Goal: Communication & Community: Answer question/provide support

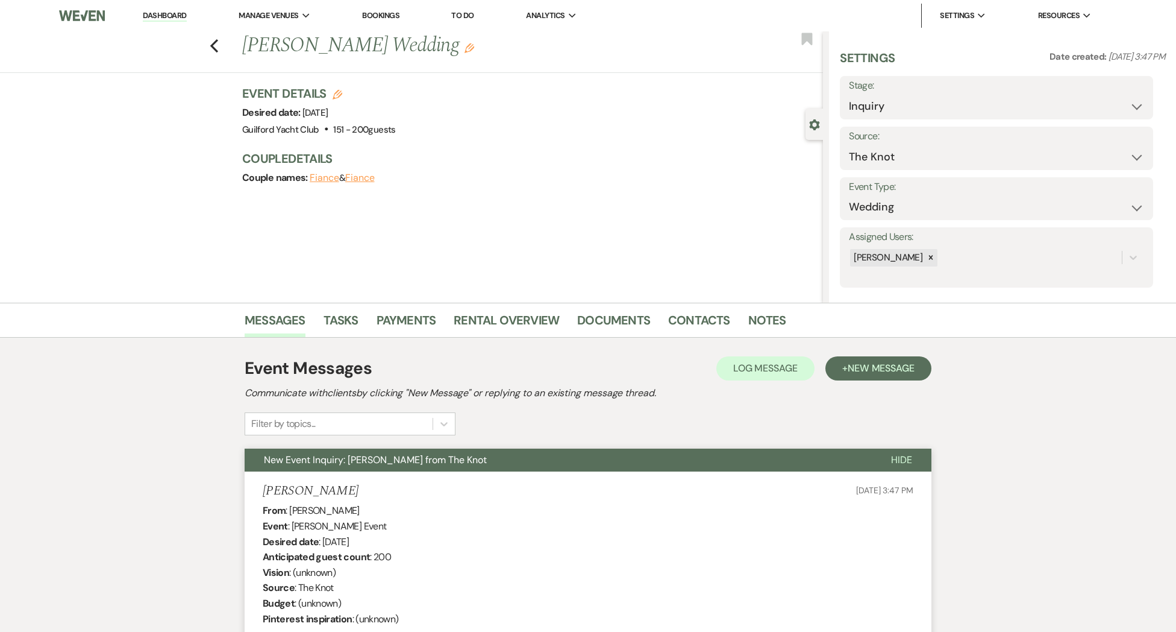
select select "2"
click at [210, 48] on icon "Previous" at bounding box center [214, 46] width 9 height 14
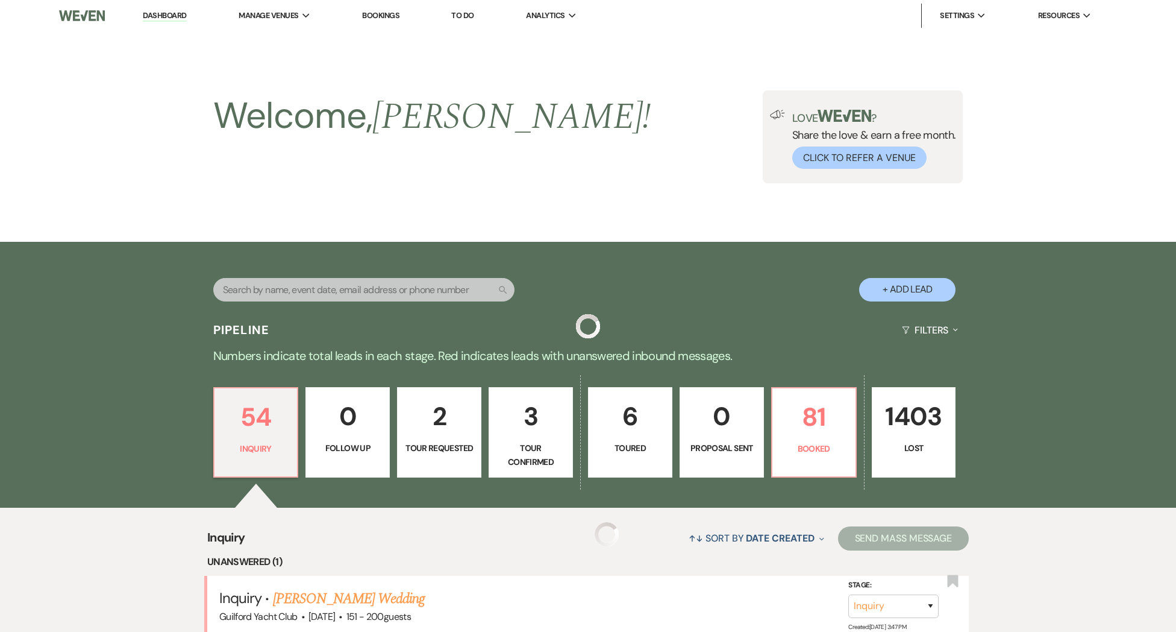
scroll to position [281, 0]
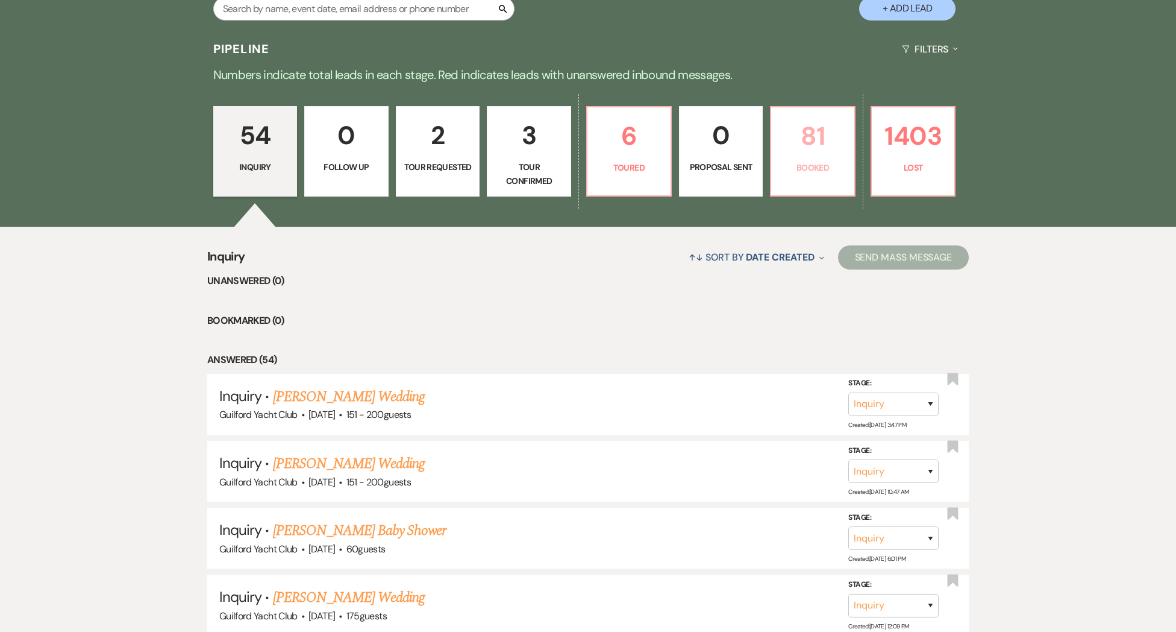
click at [820, 139] on p "81" at bounding box center [813, 136] width 69 height 40
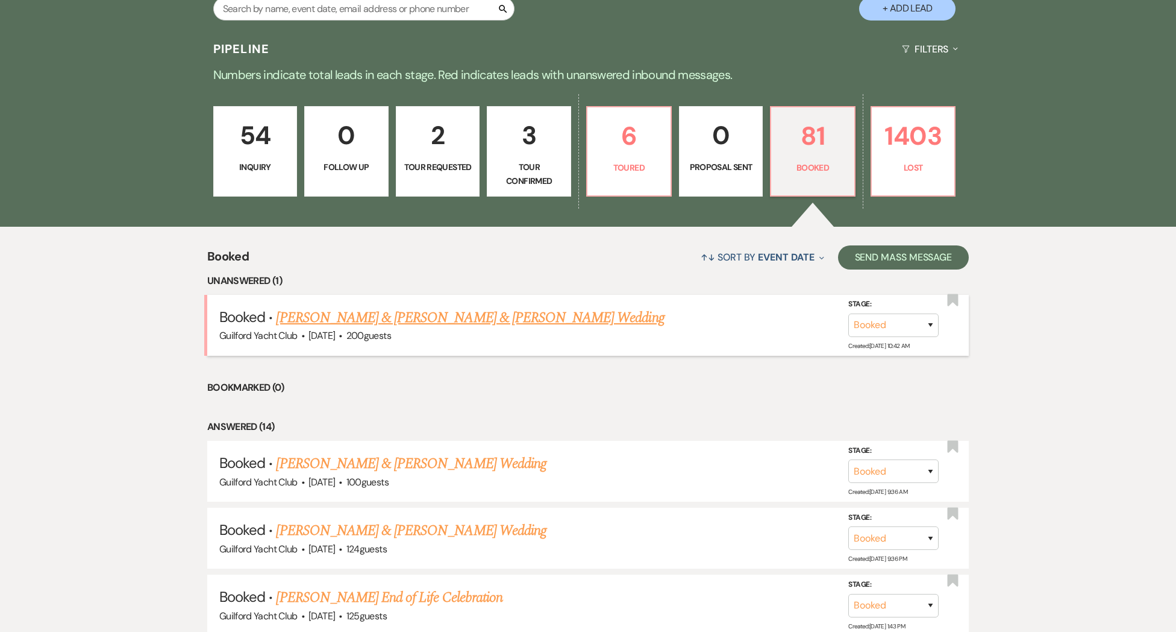
click at [471, 317] on link "Dante Egidio & Olivia Fenn & Dante Edigio's Wedding" at bounding box center [470, 318] width 388 height 22
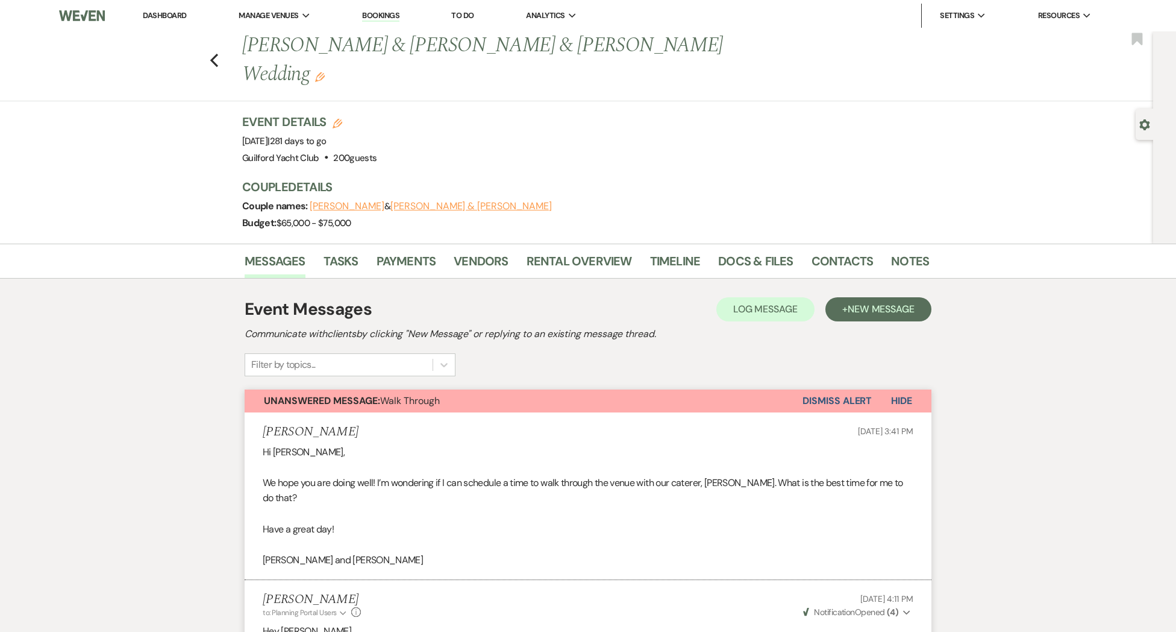
click at [836, 389] on button "Dismiss Alert" at bounding box center [837, 400] width 69 height 23
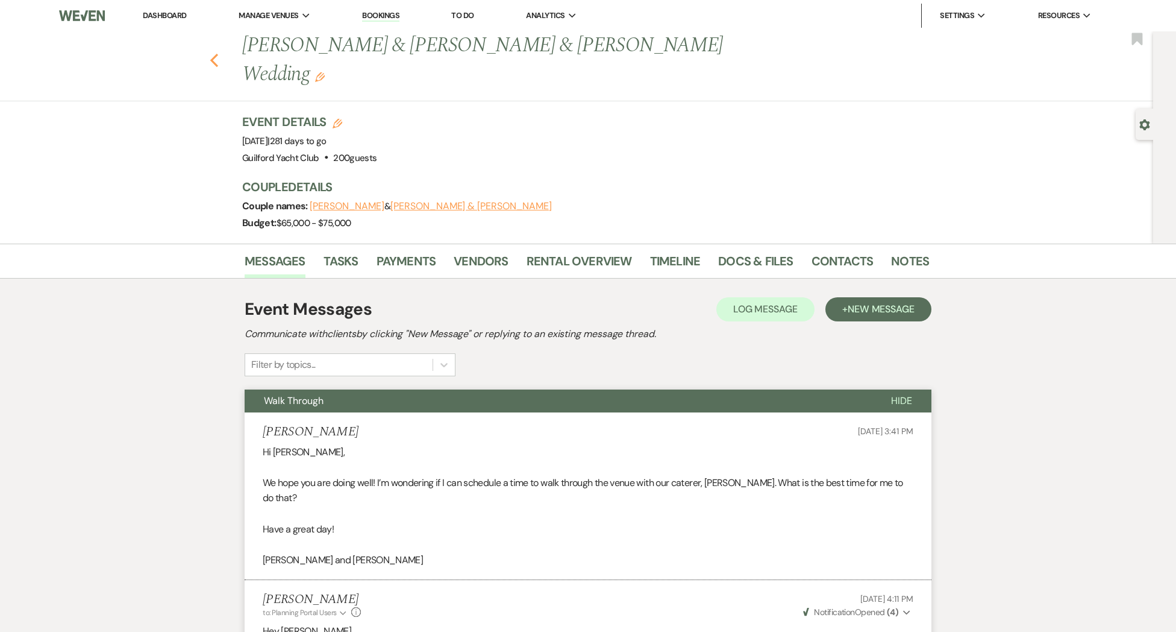
click at [214, 54] on use "button" at bounding box center [214, 60] width 8 height 13
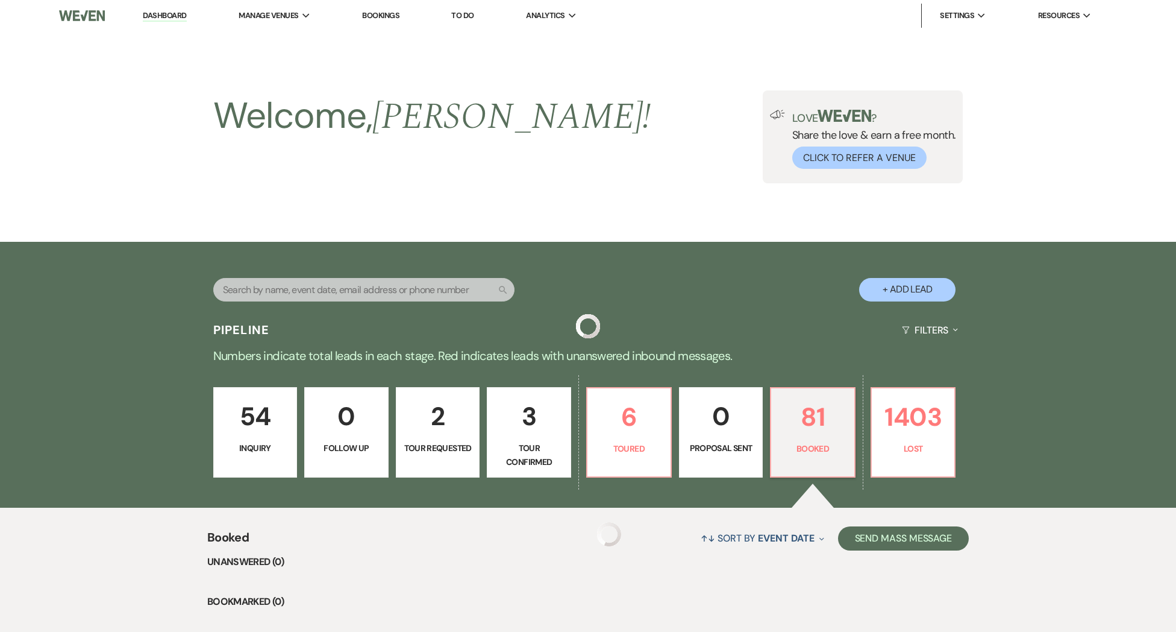
scroll to position [281, 0]
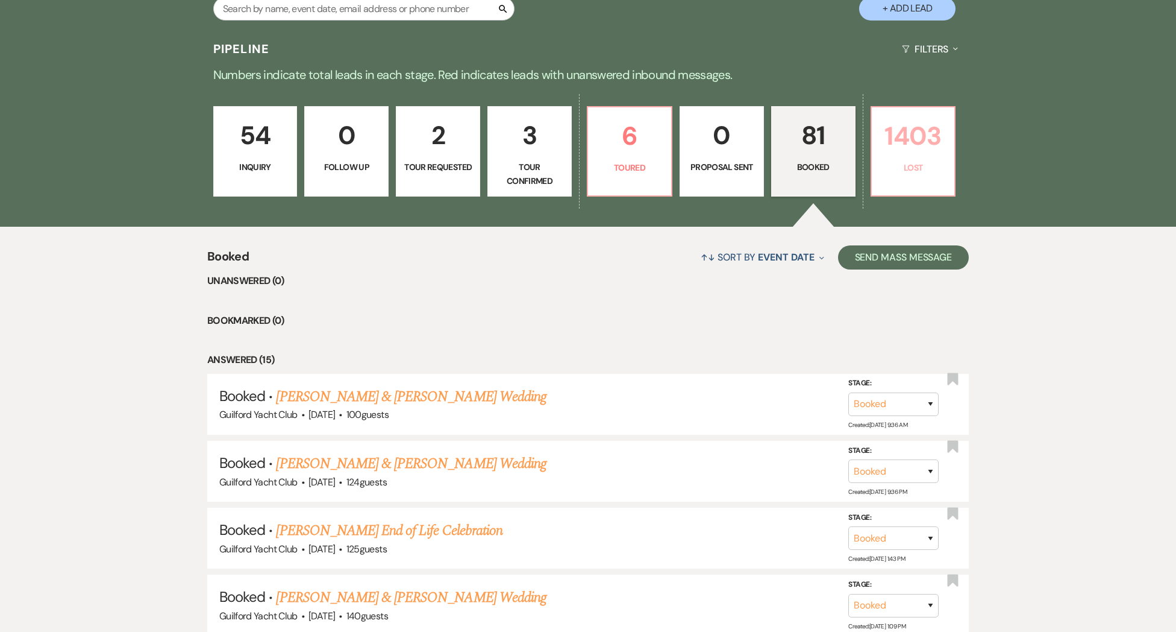
click at [903, 143] on p "1403" at bounding box center [913, 136] width 69 height 40
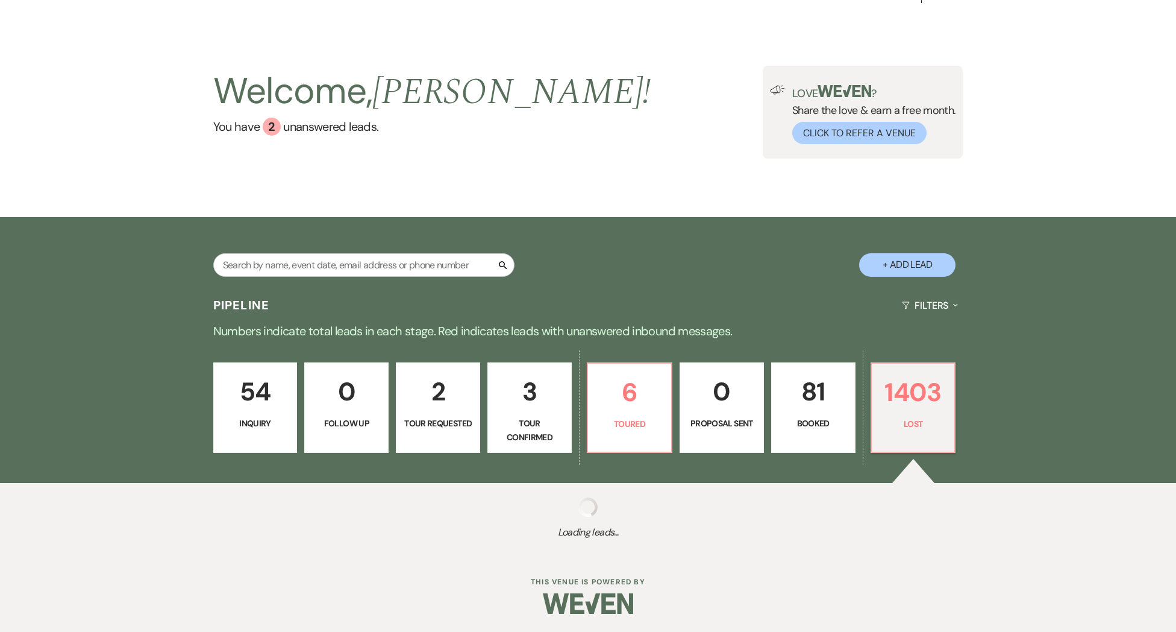
scroll to position [25, 0]
select select "8"
select select "10"
select select "8"
select select "7"
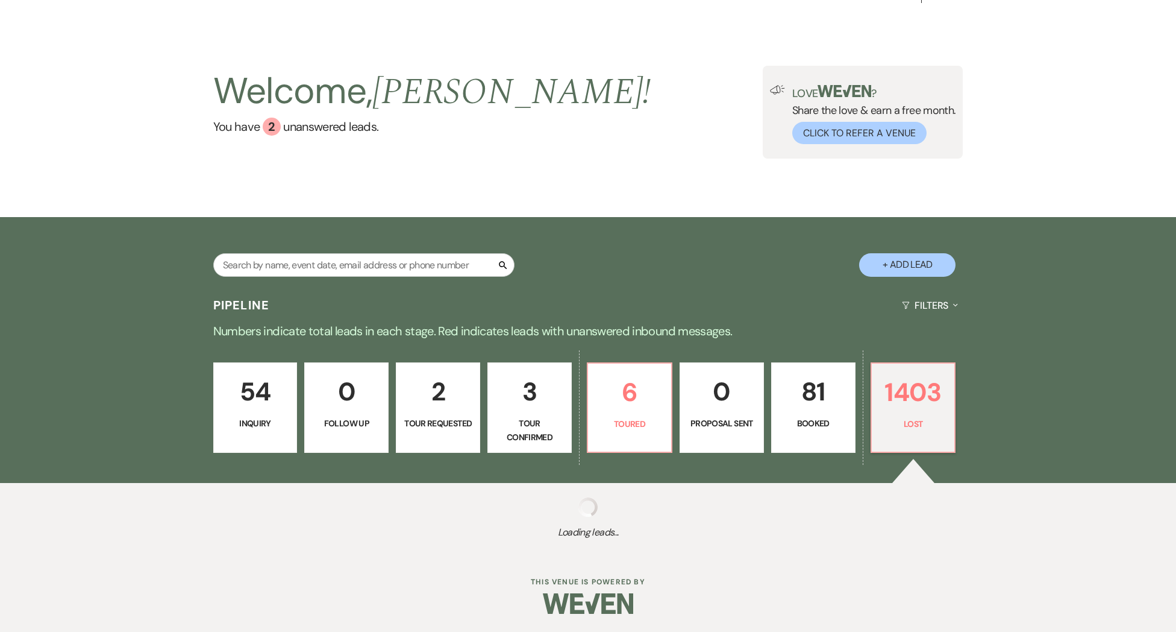
select select "8"
select select "7"
select select "8"
select select "7"
select select "8"
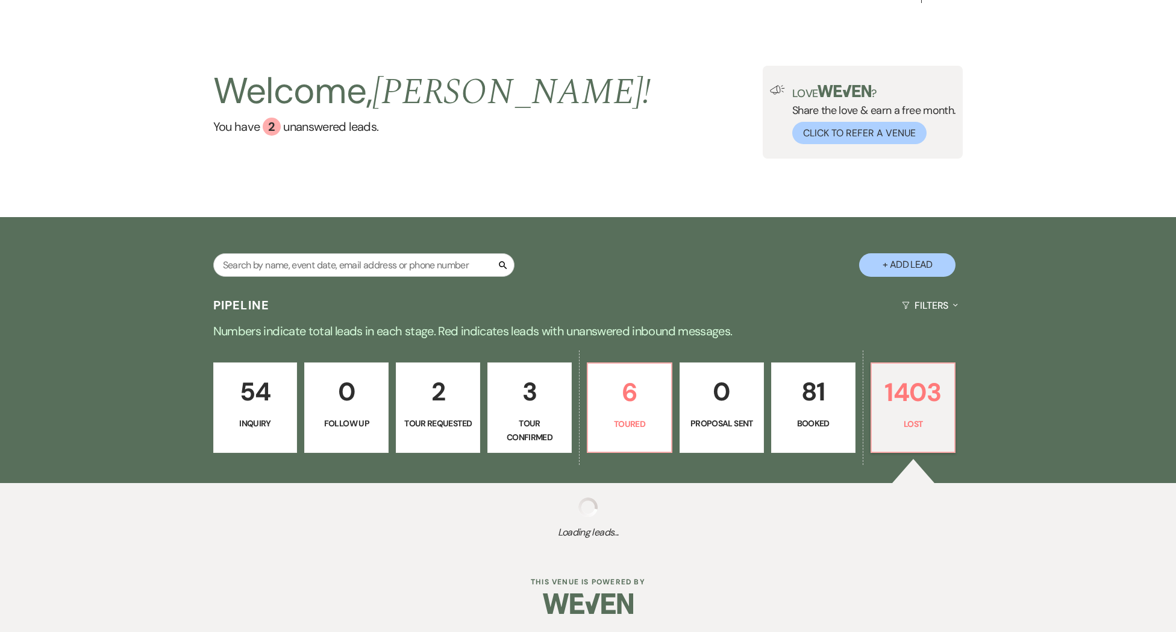
select select "11"
select select "8"
select select "6"
select select "8"
select select "6"
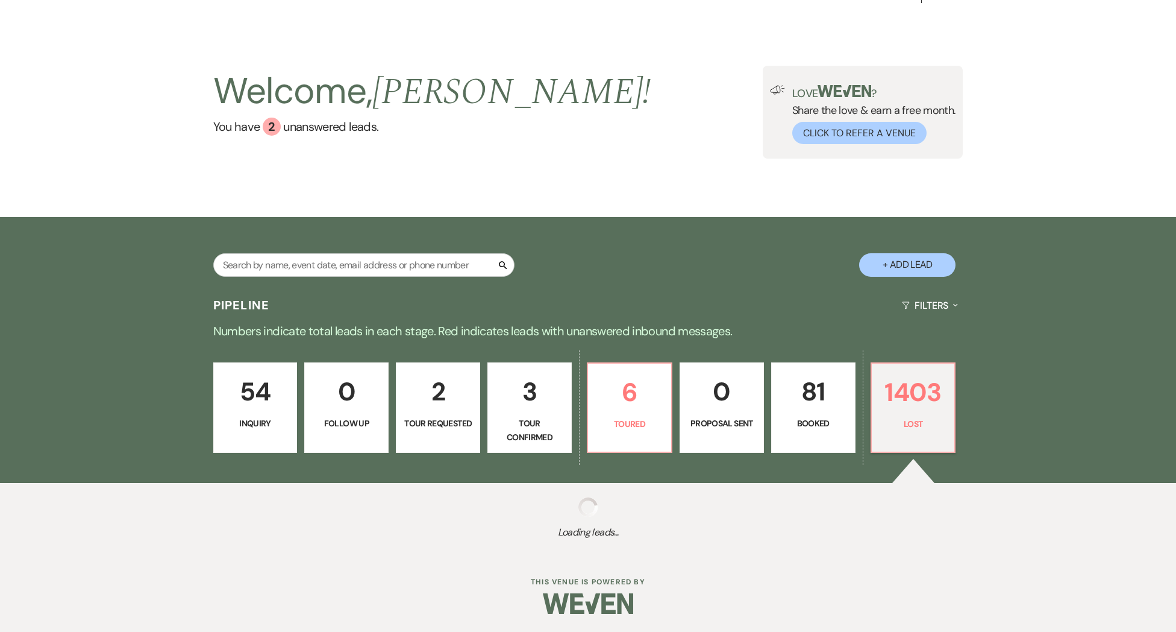
select select "8"
select select "6"
select select "8"
select select "5"
select select "8"
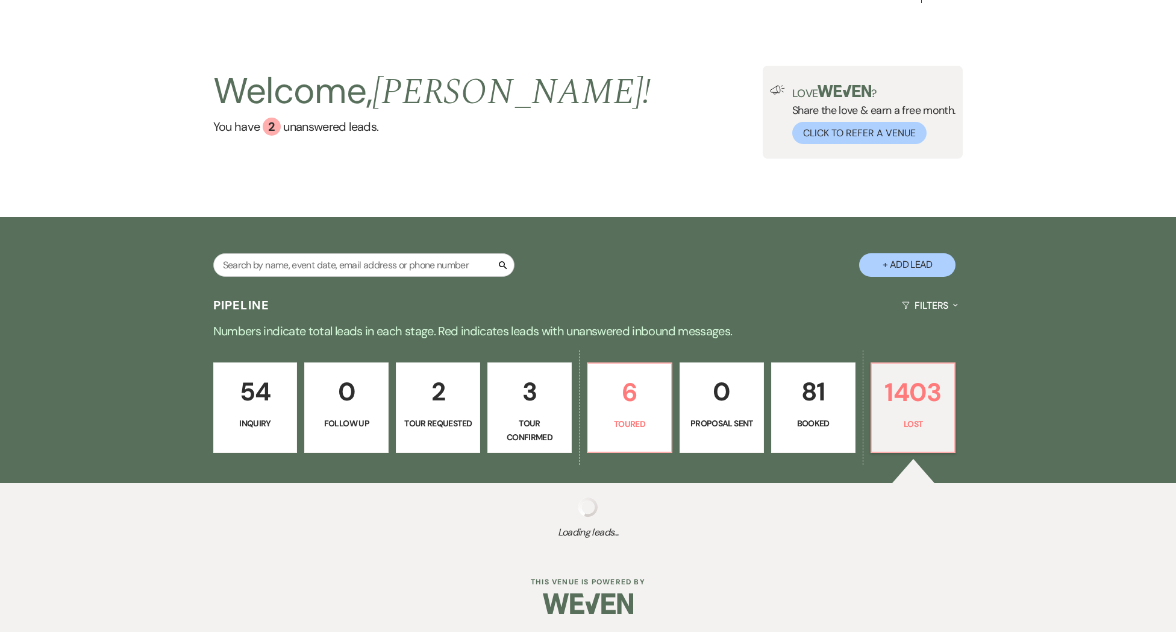
select select "5"
select select "8"
select select "5"
select select "8"
select select "5"
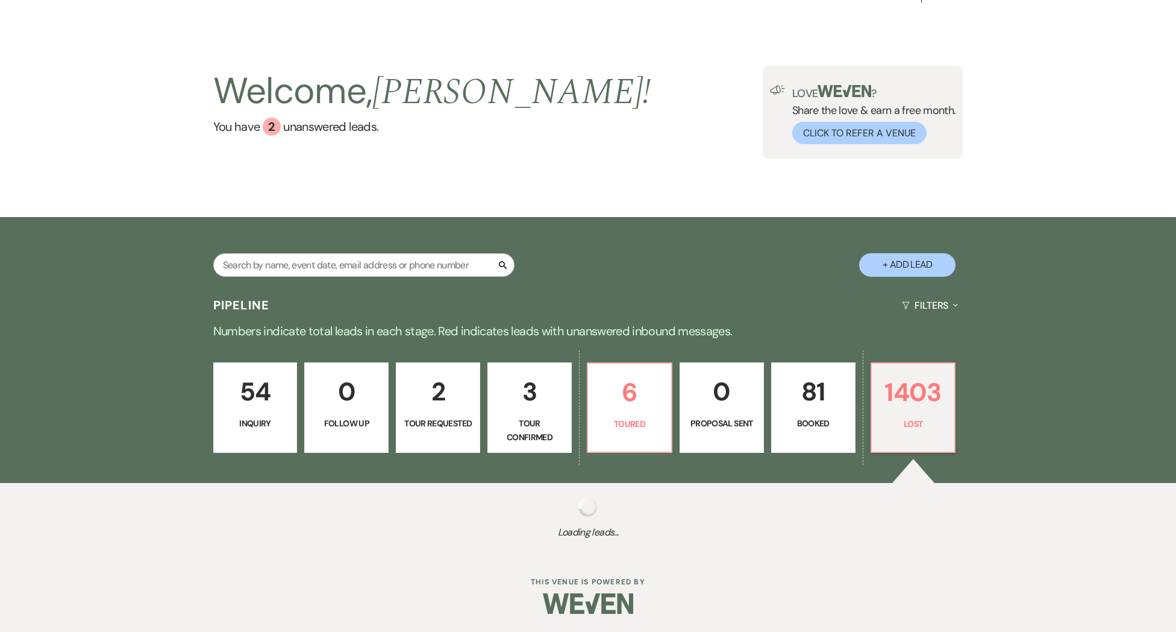
select select "8"
select select "6"
select select "8"
select select "5"
select select "8"
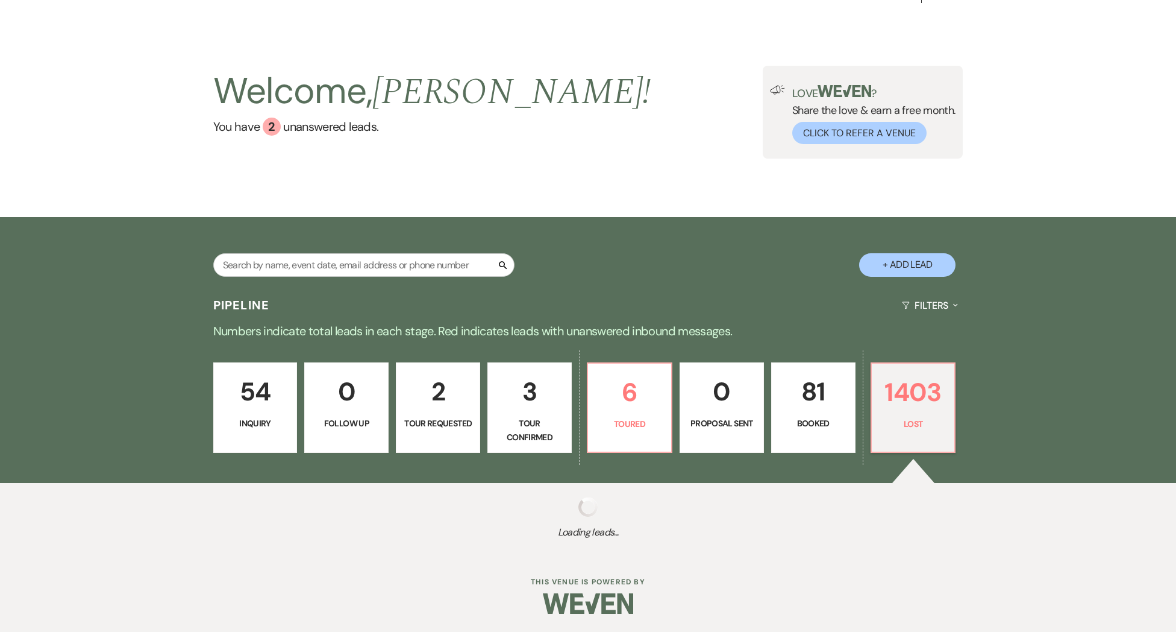
select select "5"
select select "8"
select select "5"
select select "8"
select select "5"
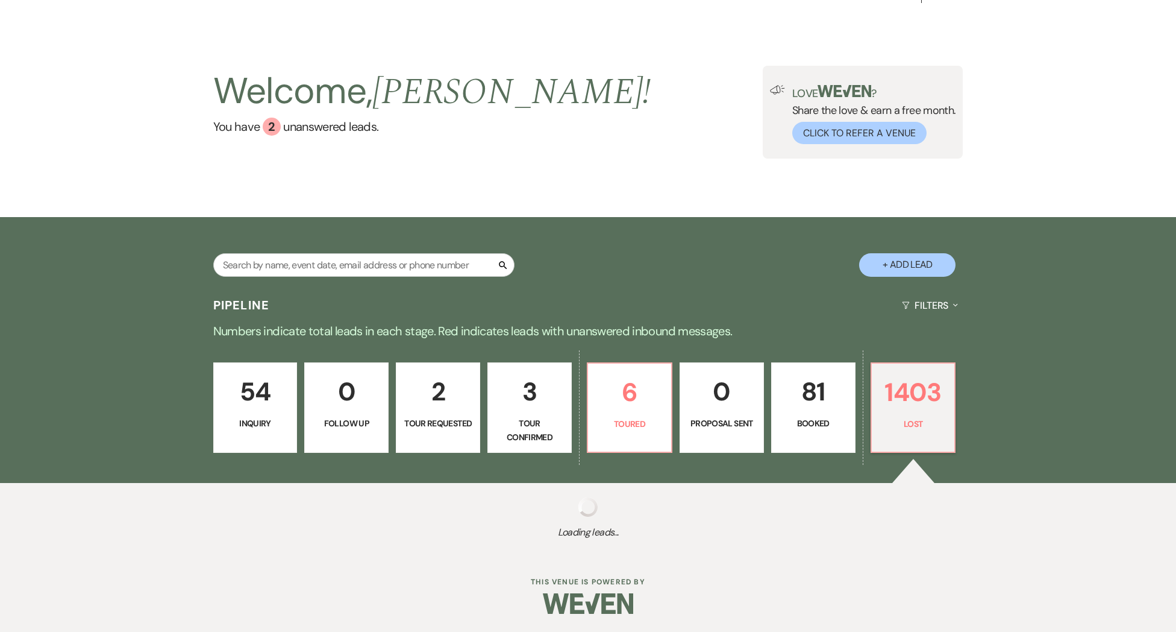
select select "8"
select select "5"
select select "8"
select select "5"
select select "8"
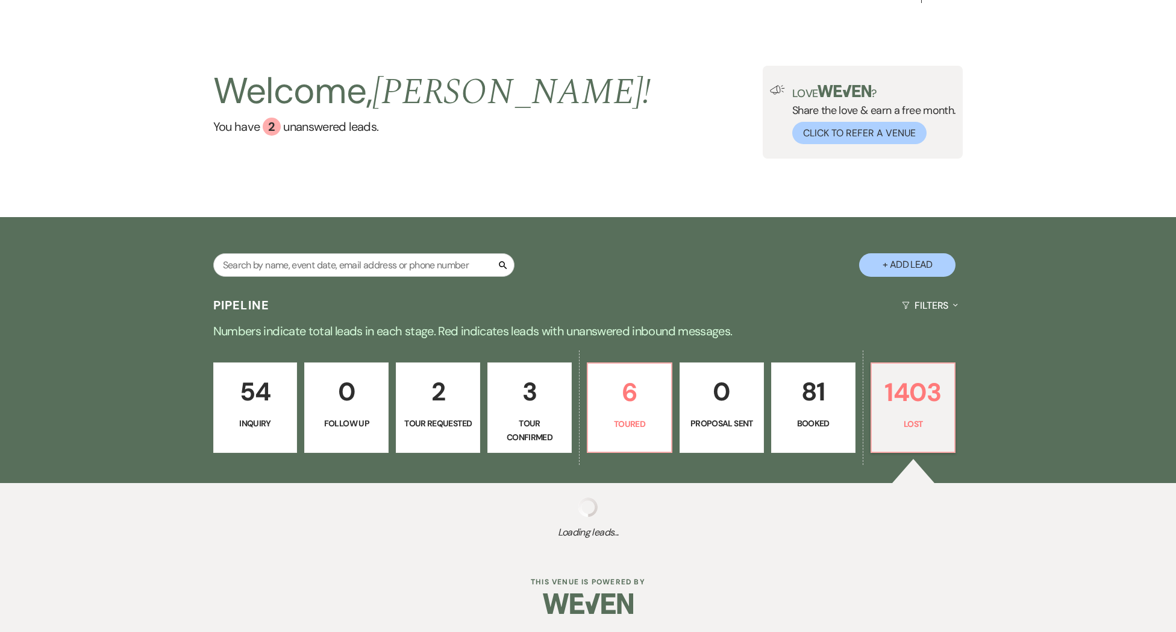
select select "5"
select select "8"
select select "5"
select select "8"
select select "5"
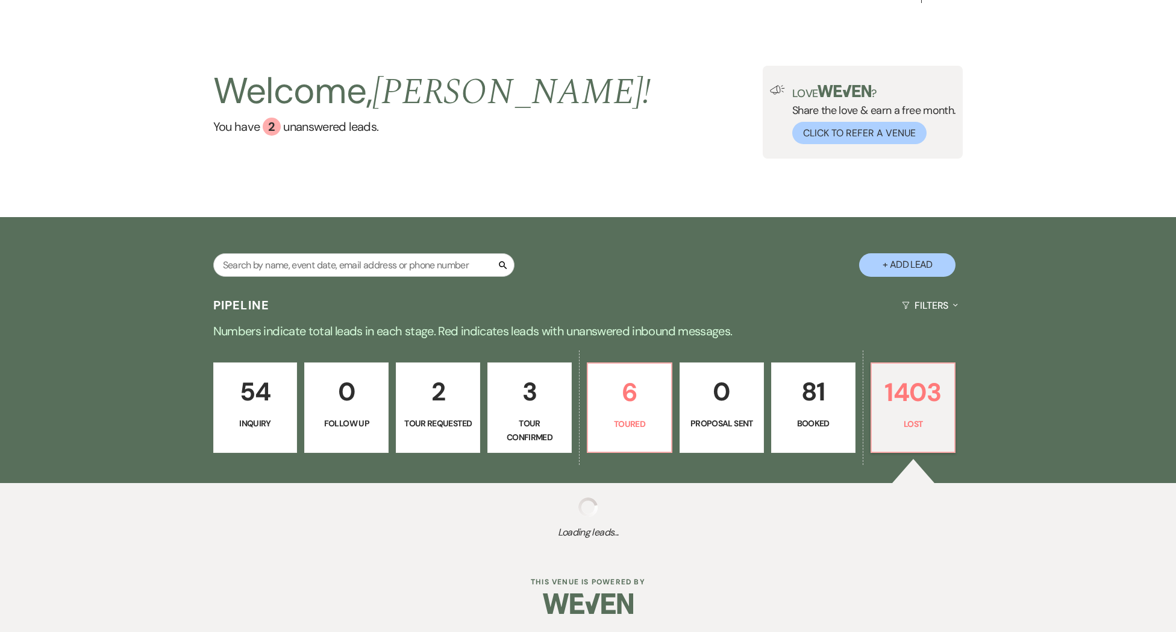
select select "8"
select select "10"
select select "8"
select select "5"
select select "8"
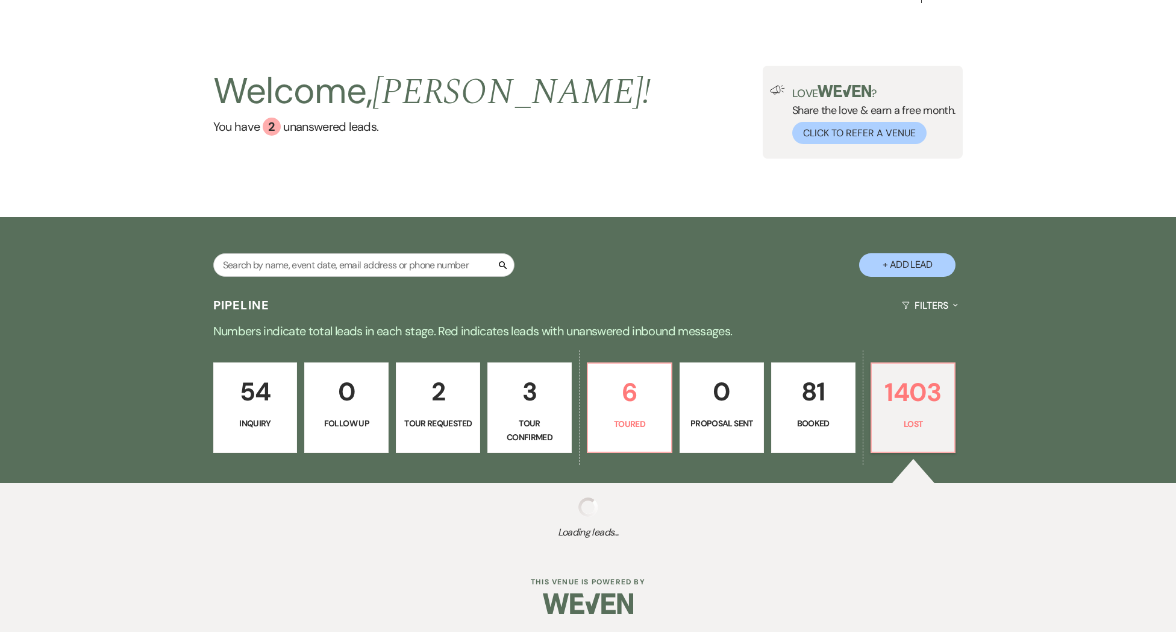
select select "5"
select select "8"
select select "5"
select select "8"
select select "5"
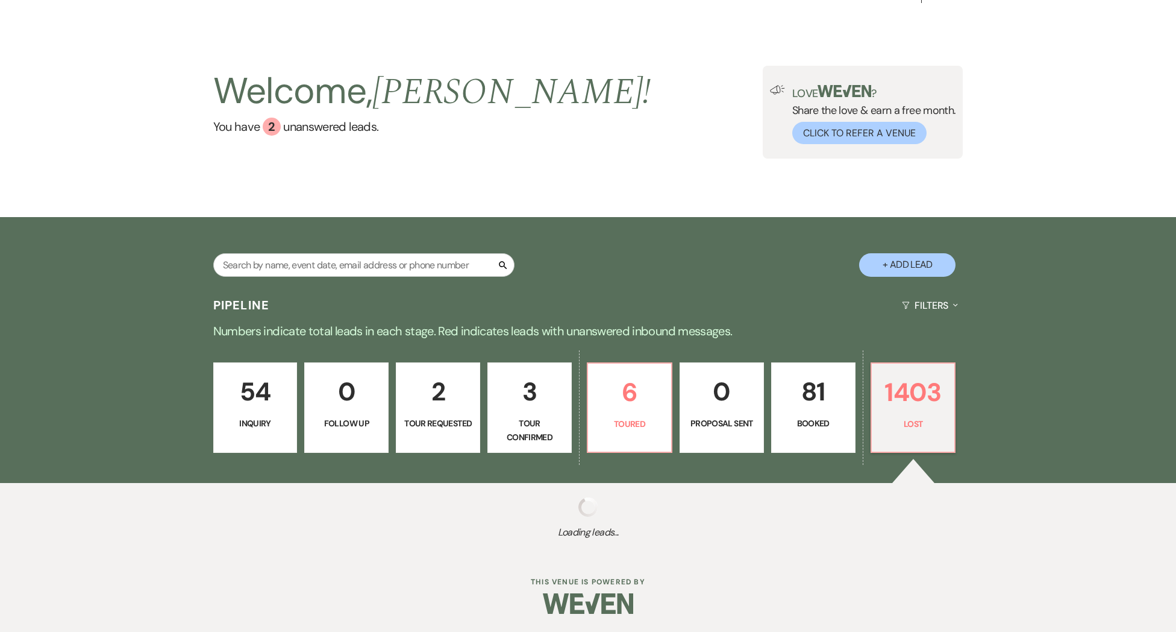
select select "8"
select select "5"
select select "8"
select select "5"
select select "8"
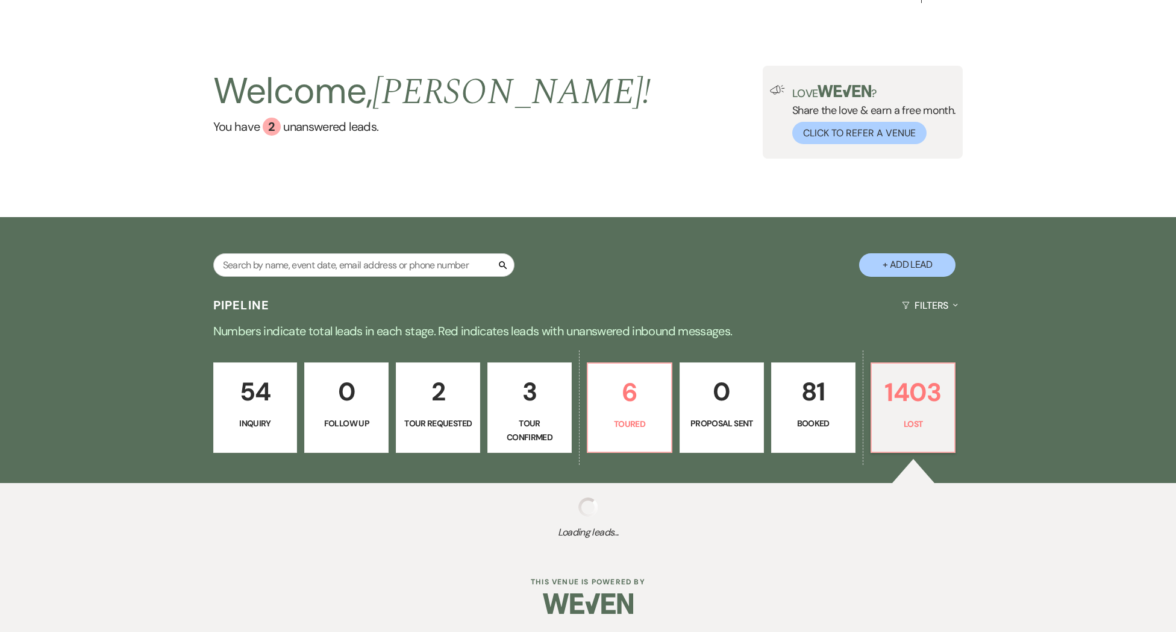
select select "9"
select select "8"
select select "5"
select select "8"
select select "5"
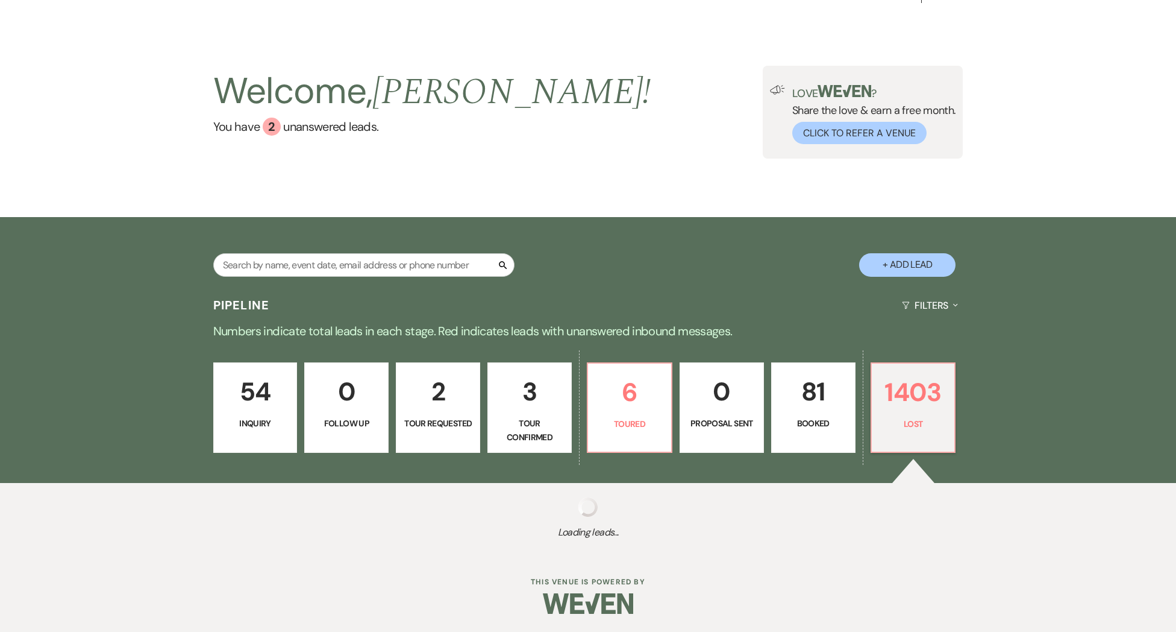
select select "8"
select select "5"
select select "8"
select select "5"
select select "8"
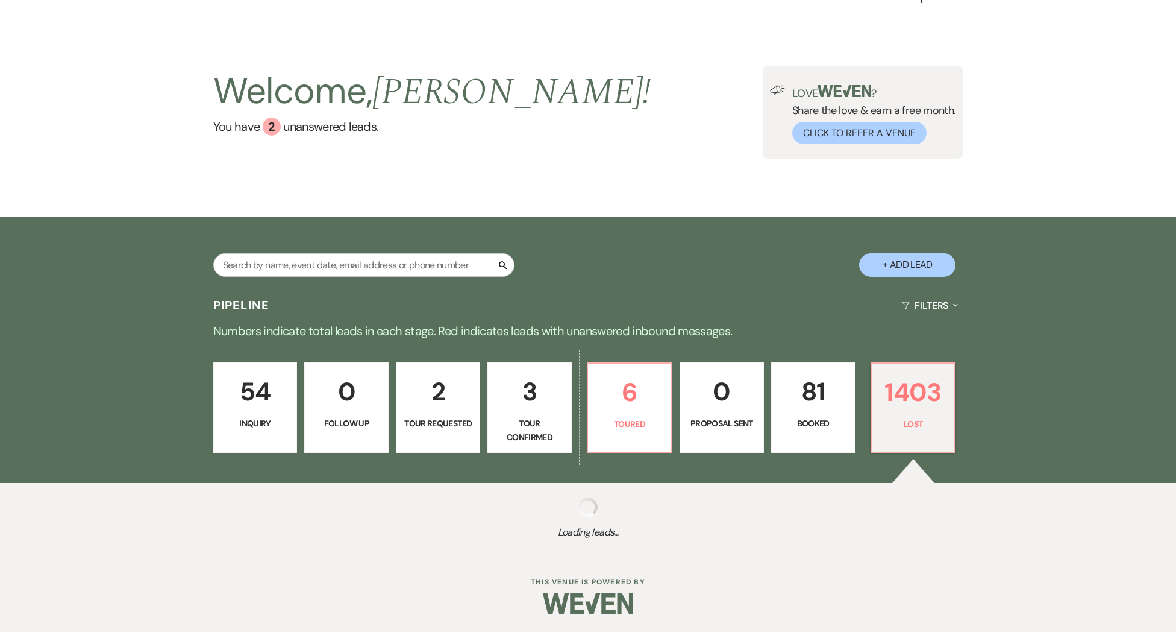
select select "5"
select select "8"
select select "5"
select select "8"
select select "5"
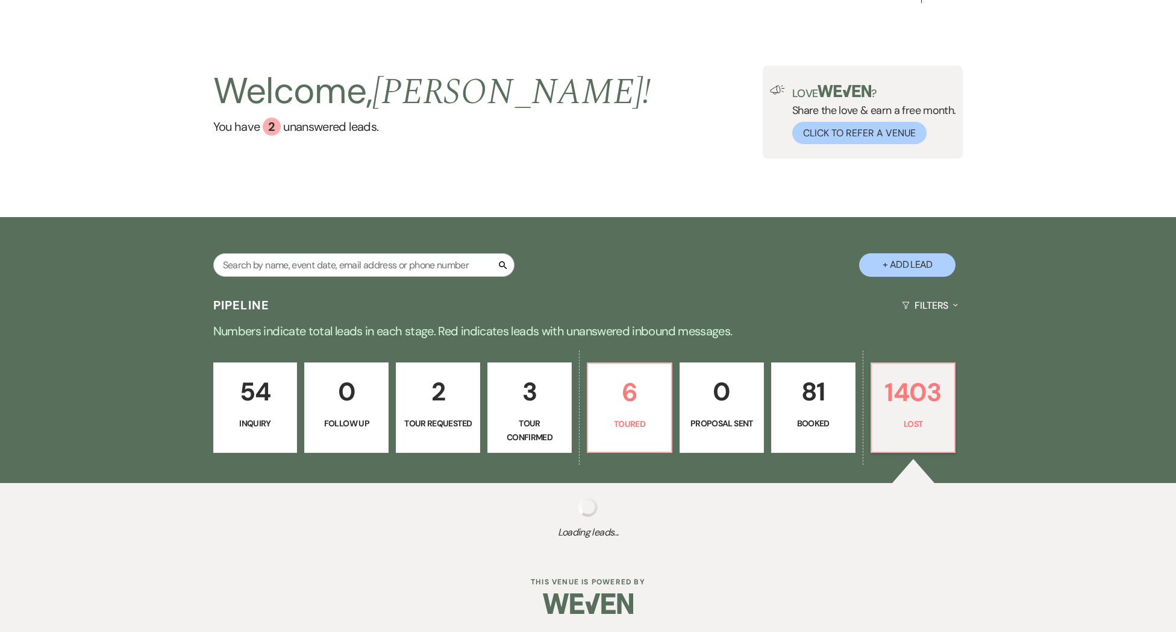
select select "8"
select select "7"
select select "8"
select select "6"
select select "8"
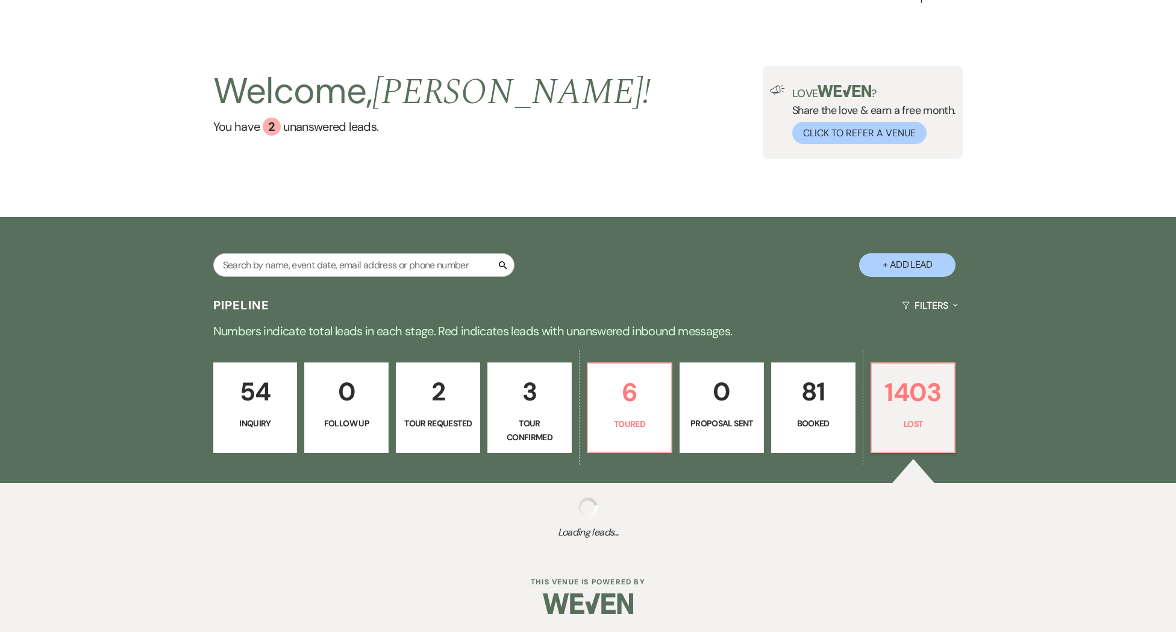
select select "5"
select select "8"
select select "5"
select select "8"
select select "5"
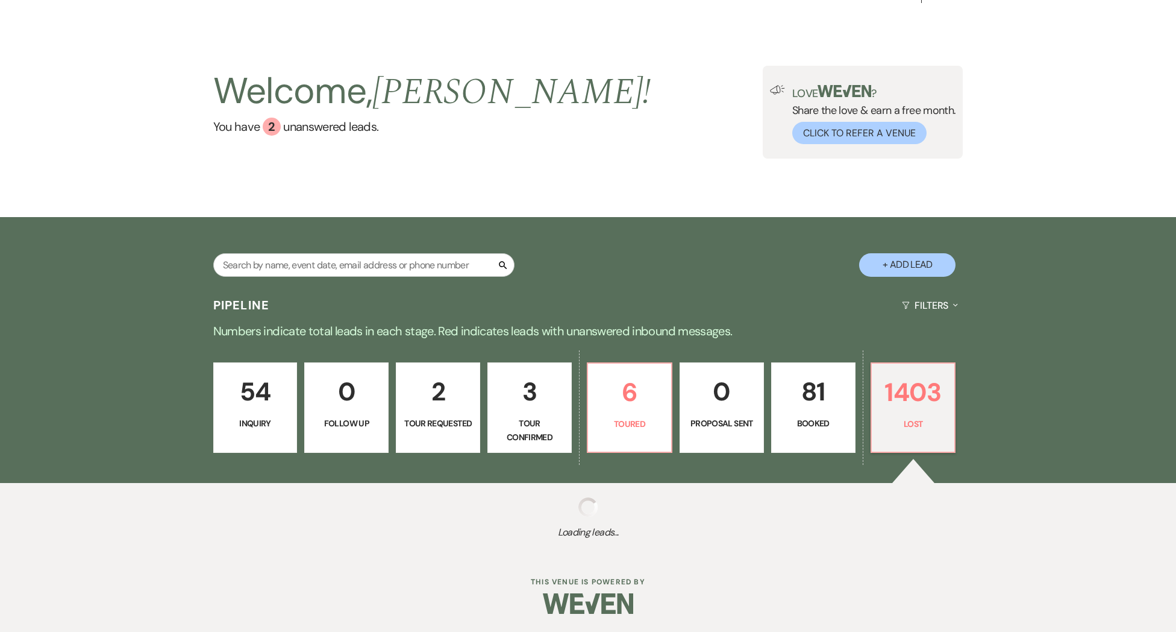
select select "8"
select select "5"
select select "8"
select select "5"
select select "8"
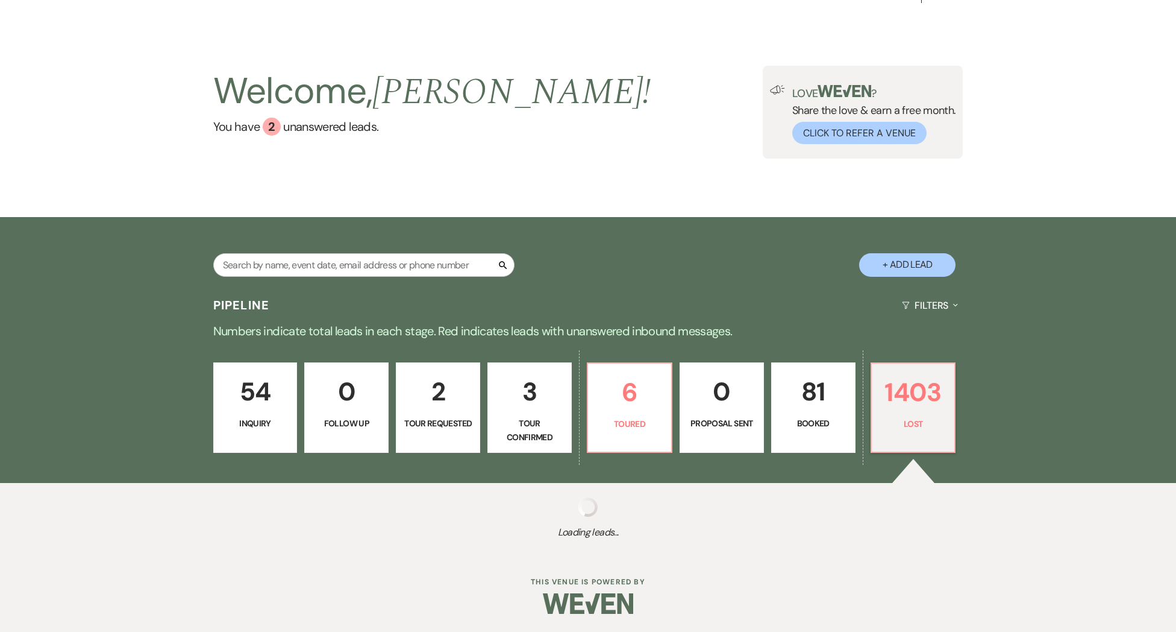
select select "5"
select select "8"
select select "5"
select select "8"
select select "6"
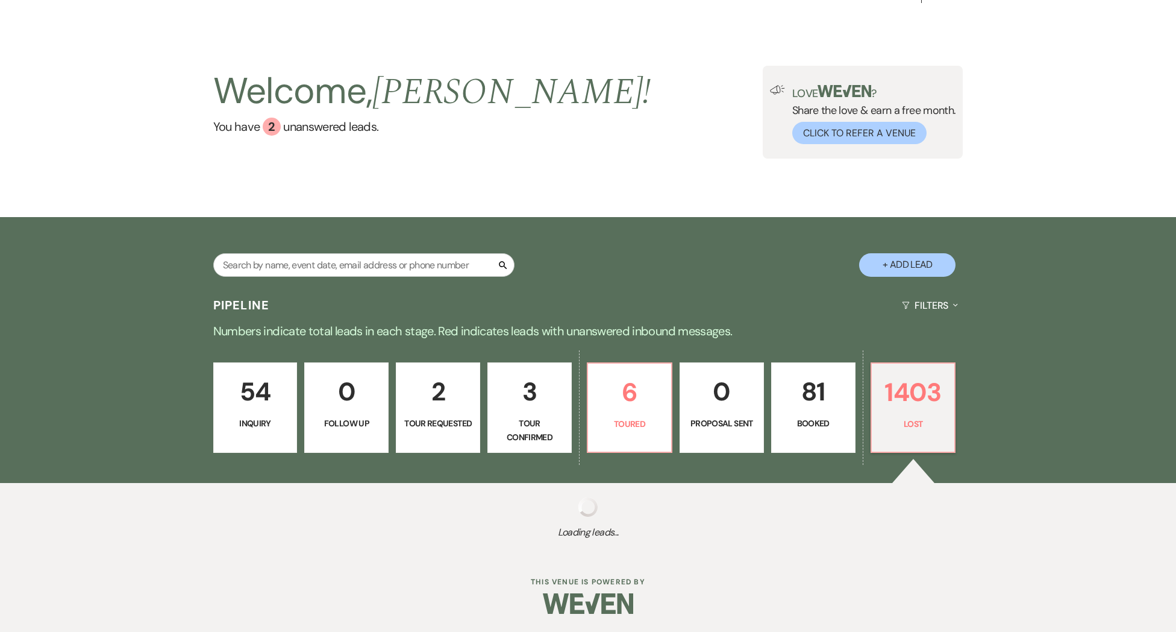
select select "8"
select select "6"
select select "8"
select select "7"
select select "8"
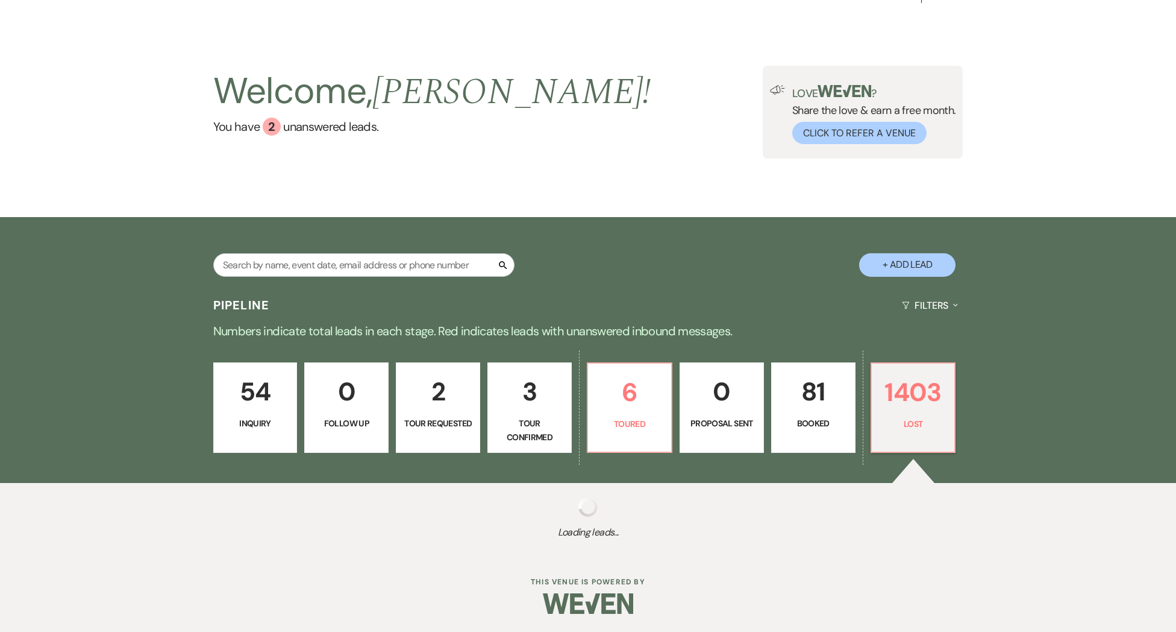
select select "5"
select select "8"
select select "6"
select select "8"
select select "5"
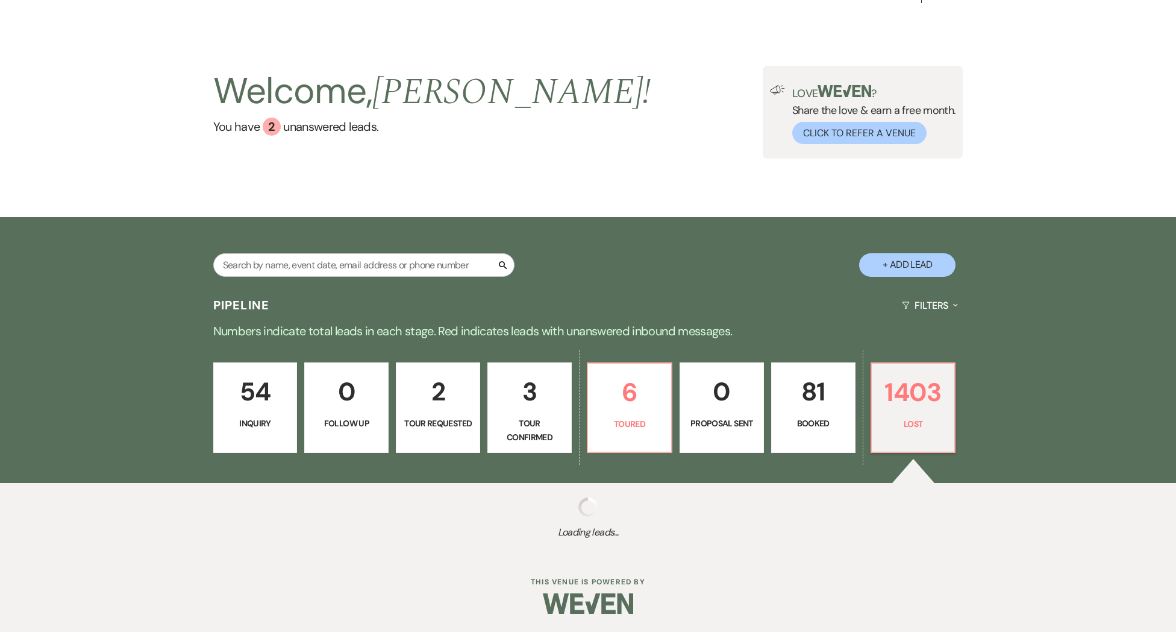
select select "8"
select select "5"
select select "8"
select select "5"
select select "8"
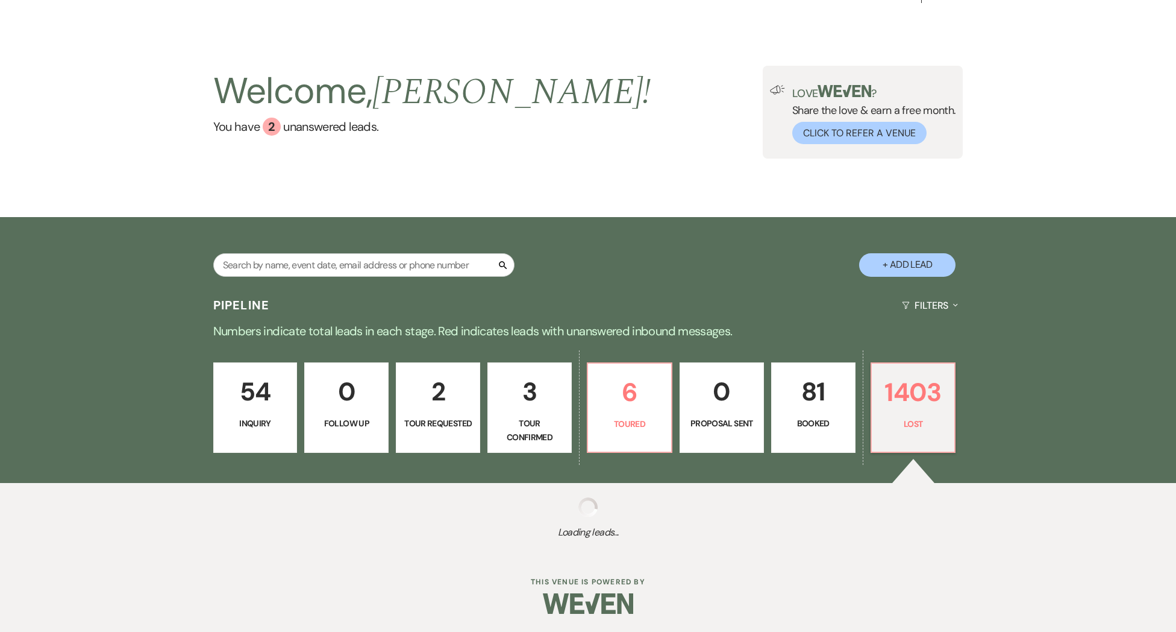
select select "10"
select select "8"
select select "5"
select select "8"
select select "5"
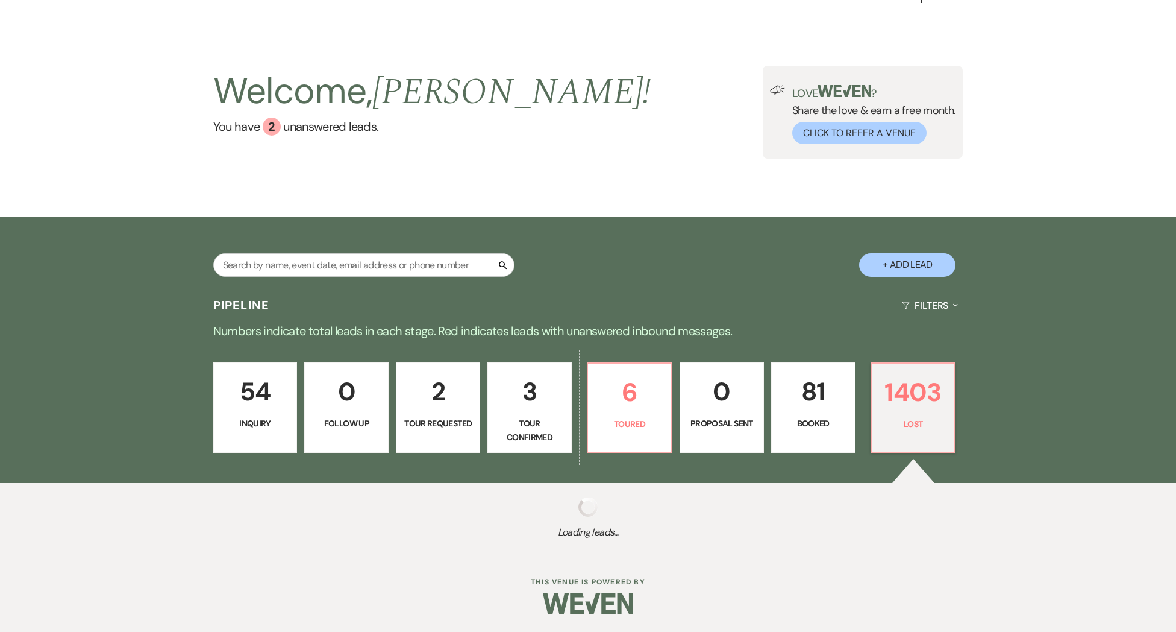
select select "8"
select select "6"
select select "8"
select select "5"
select select "8"
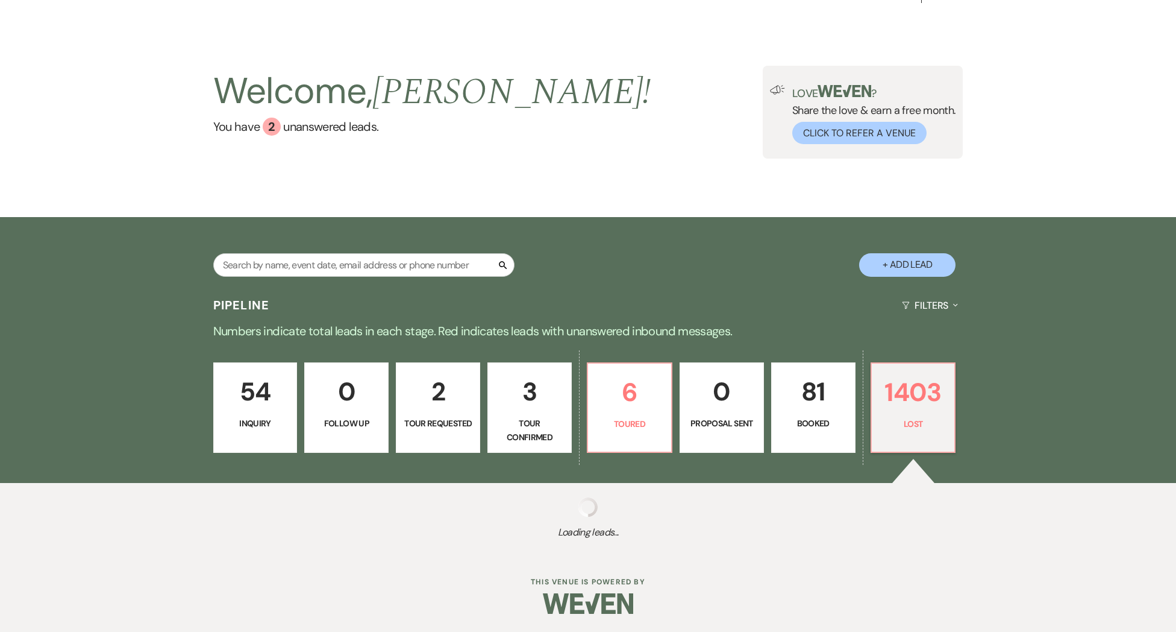
select select "5"
select select "8"
select select "5"
select select "8"
select select "5"
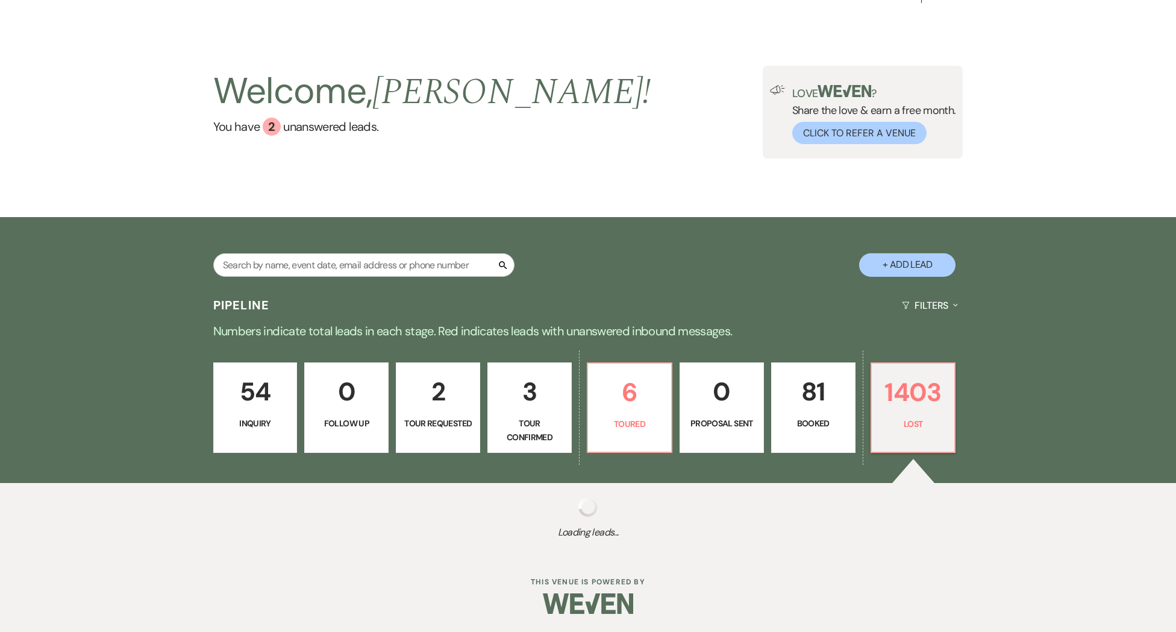
select select "8"
select select "5"
select select "8"
select select "7"
select select "8"
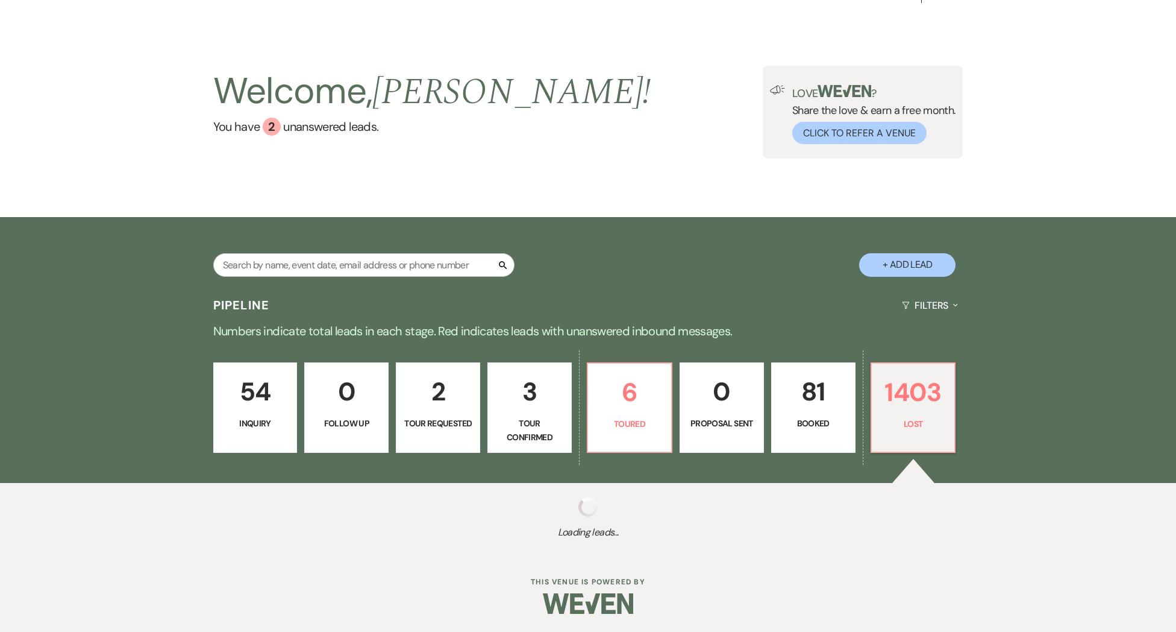
select select "6"
select select "8"
select select "5"
select select "8"
select select "5"
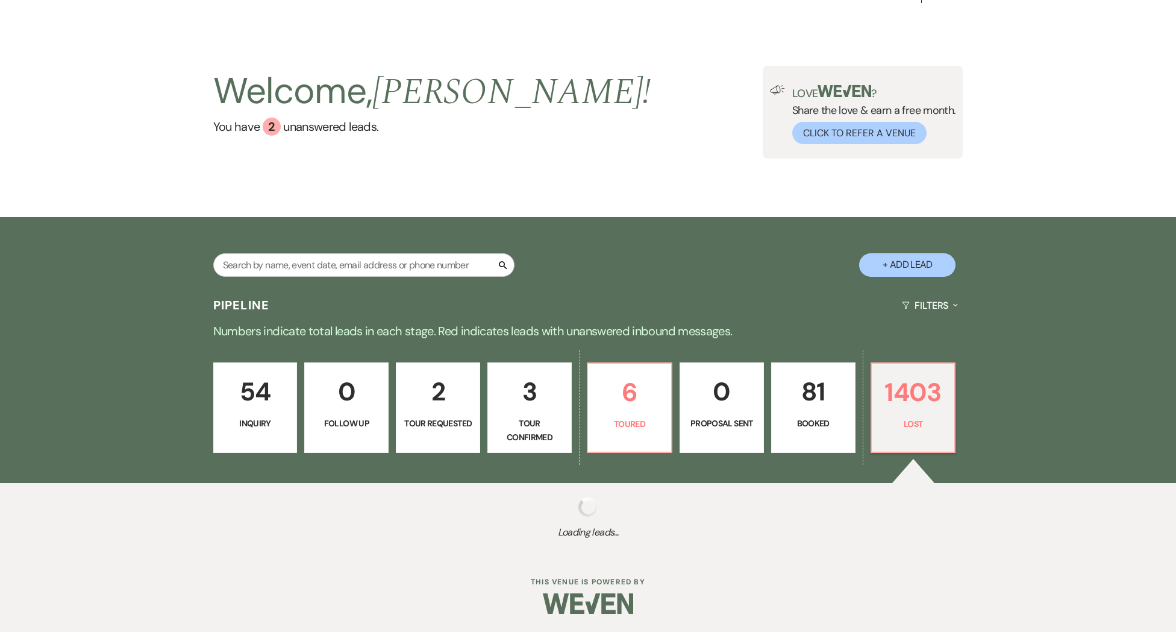
select select "8"
select select "5"
select select "8"
select select "10"
select select "8"
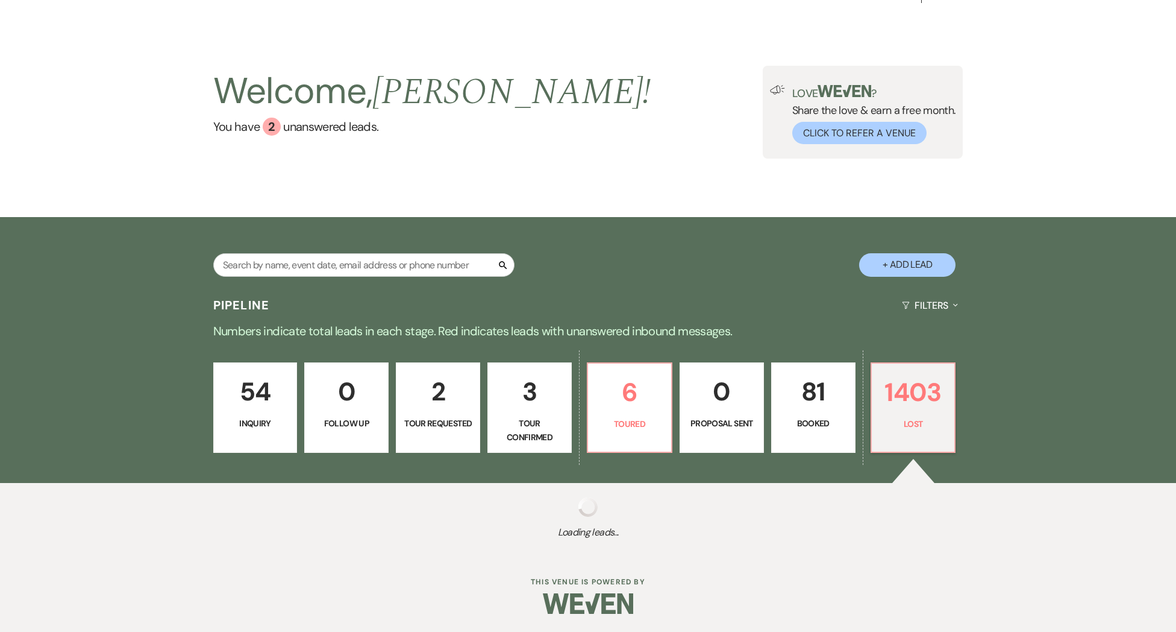
select select "5"
select select "8"
select select "7"
select select "8"
select select "5"
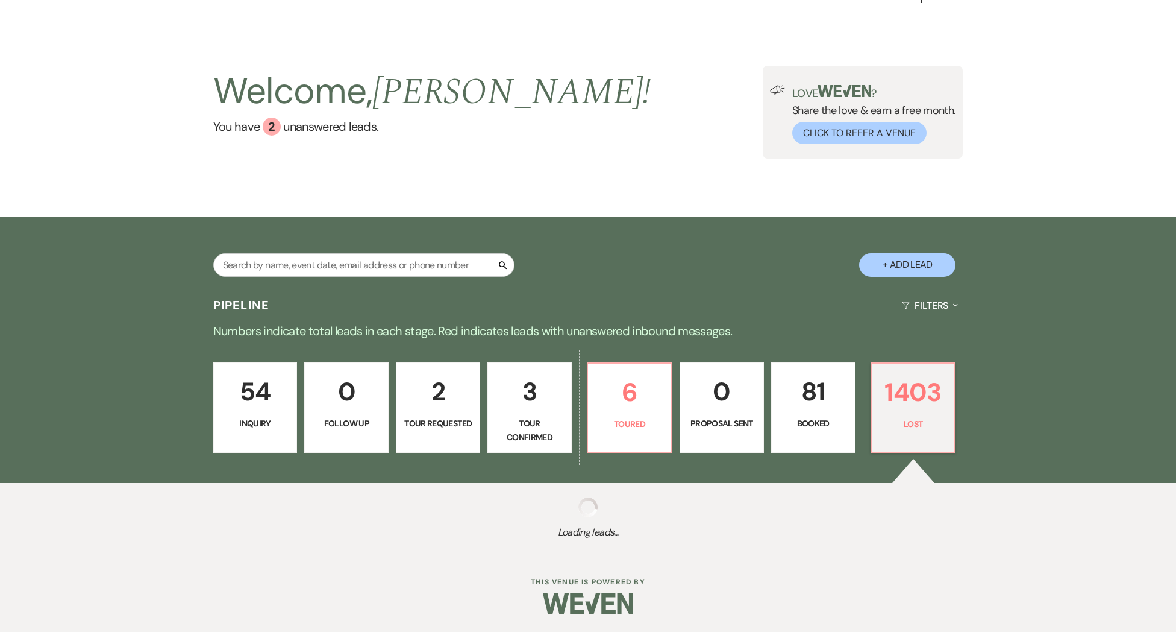
select select "8"
select select "5"
select select "8"
select select "5"
select select "8"
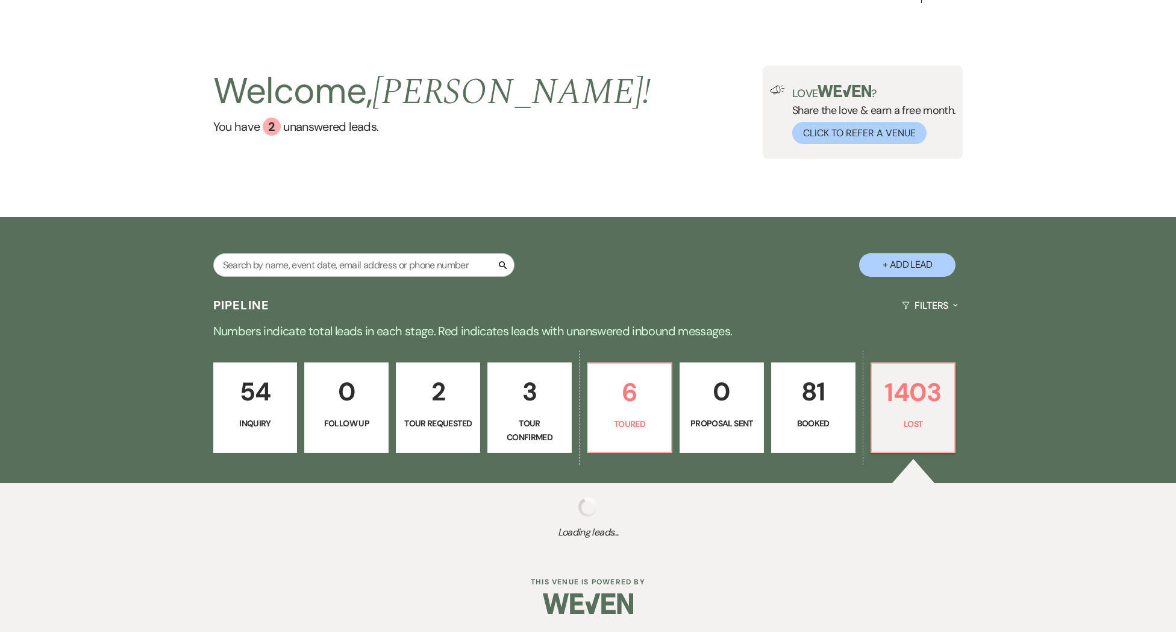
select select "5"
select select "8"
select select "5"
select select "8"
select select "5"
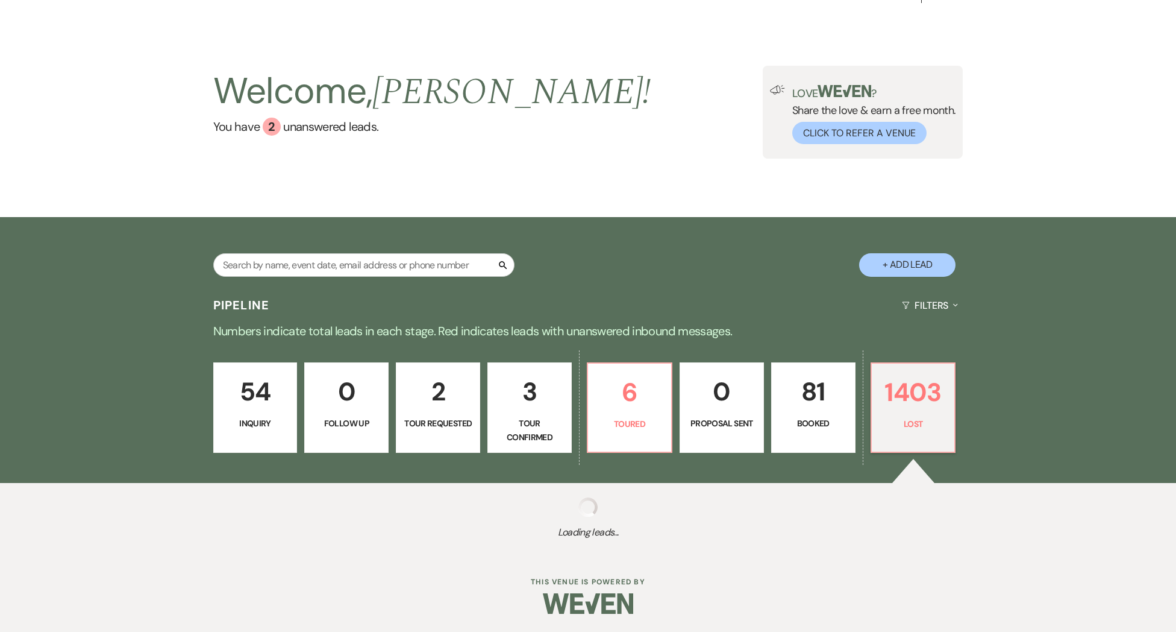
select select "8"
select select "5"
select select "8"
select select "5"
select select "8"
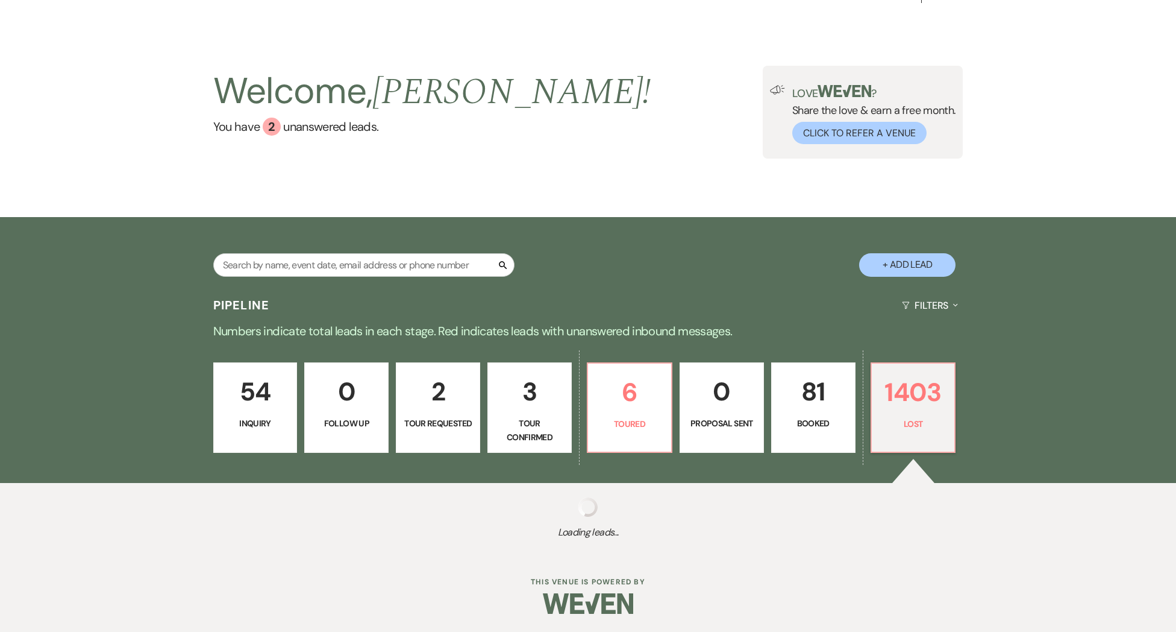
select select "5"
select select "8"
select select "5"
select select "8"
select select "5"
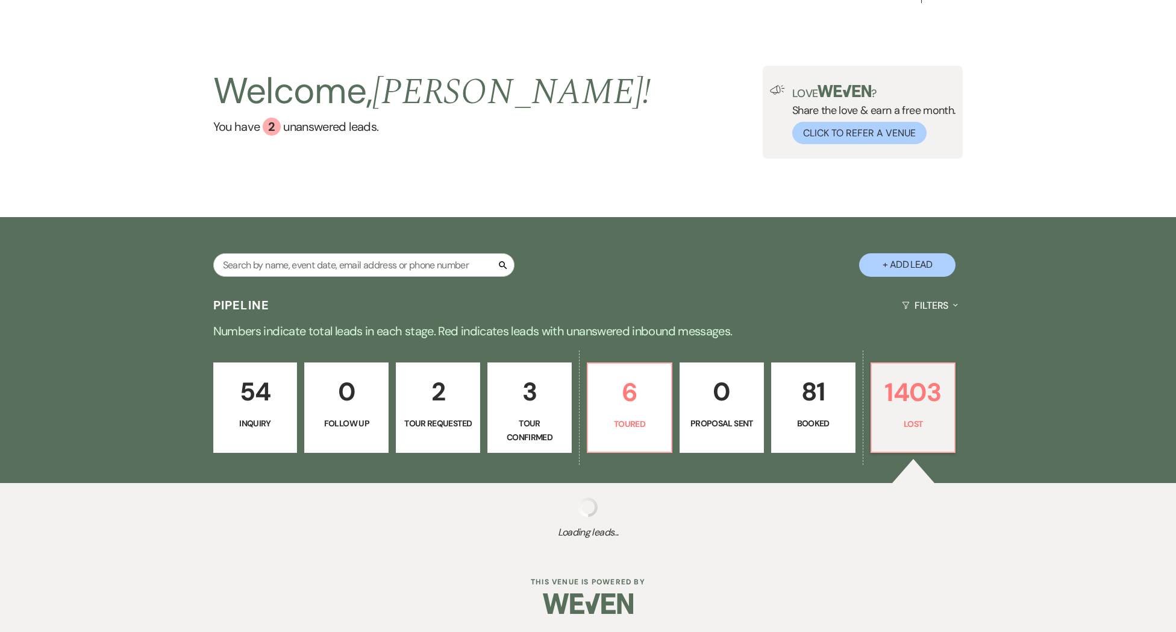
select select "8"
select select "5"
select select "8"
select select "5"
select select "8"
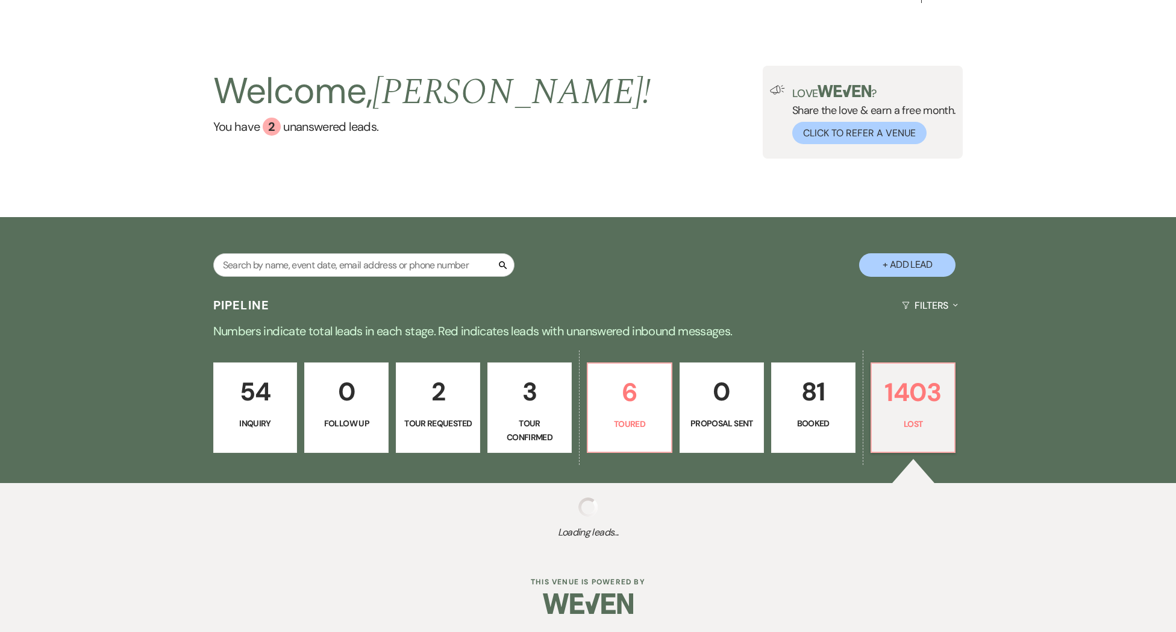
select select "10"
select select "8"
select select "5"
select select "8"
select select "6"
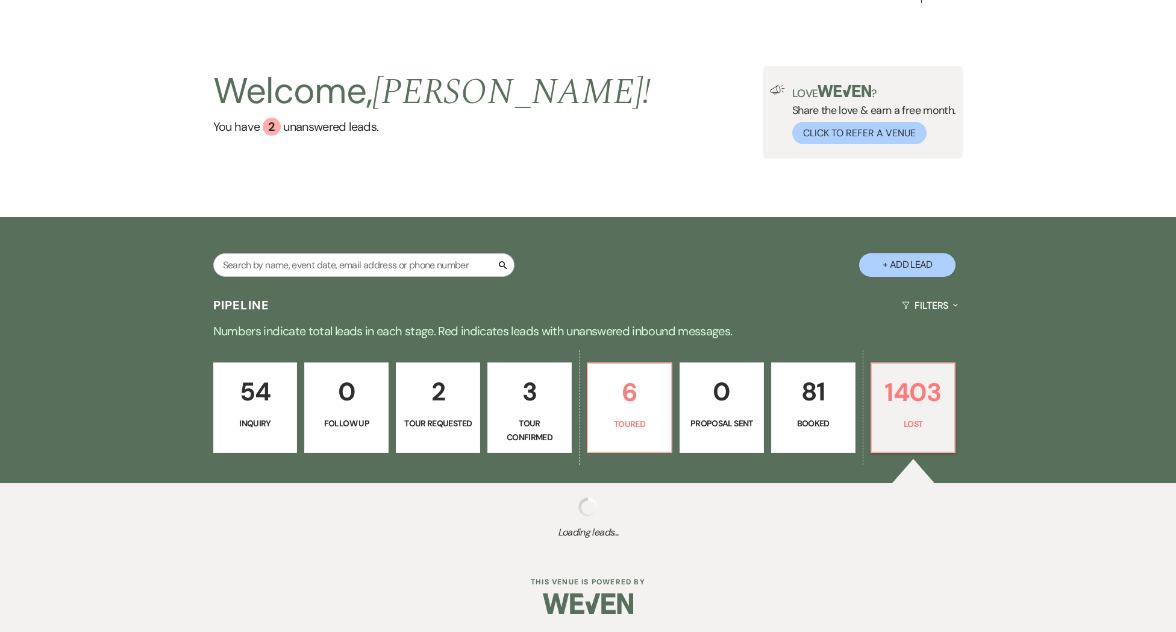
select select "8"
select select "5"
select select "8"
select select "6"
select select "8"
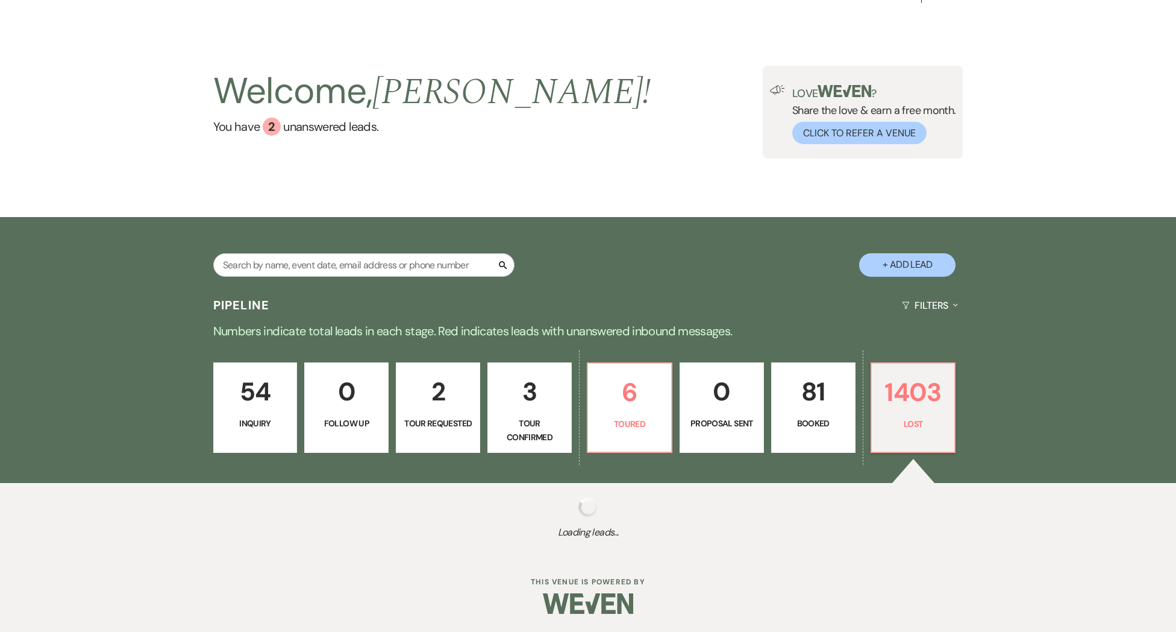
select select "6"
select select "8"
select select "5"
select select "8"
select select "5"
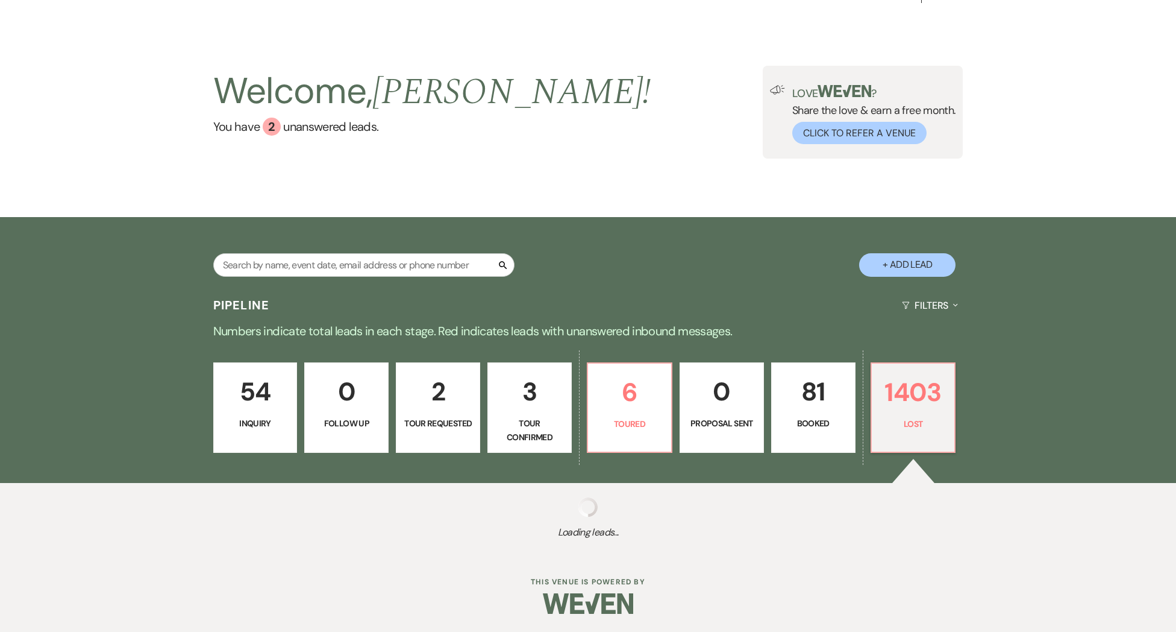
select select "8"
select select "5"
select select "8"
select select "5"
select select "8"
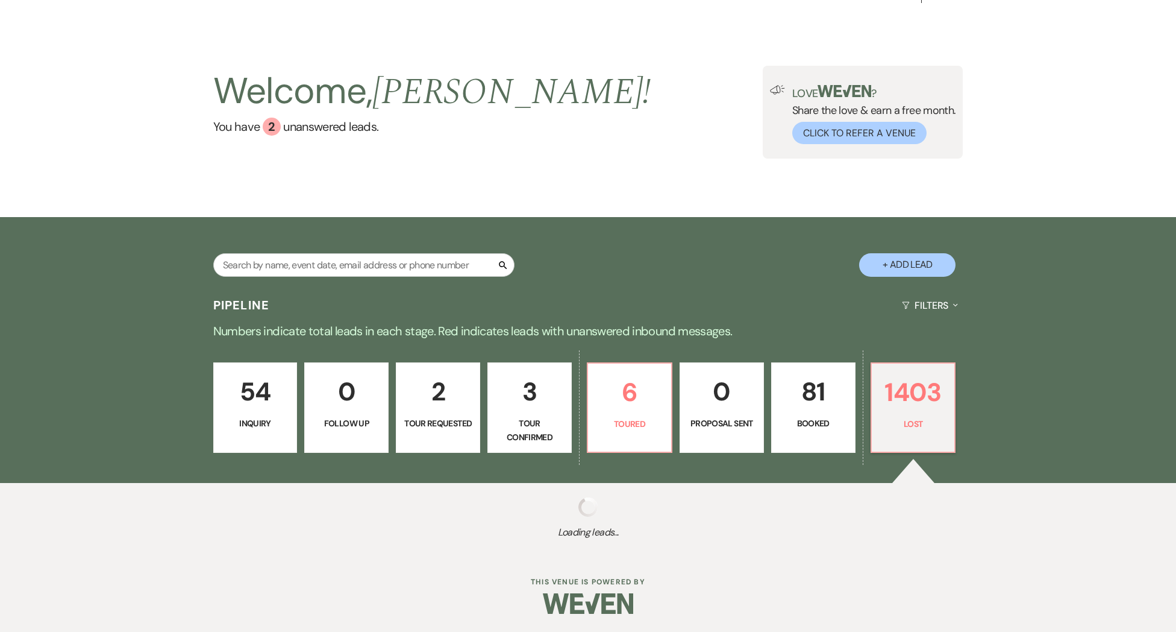
select select "5"
select select "8"
select select "7"
select select "8"
select select "5"
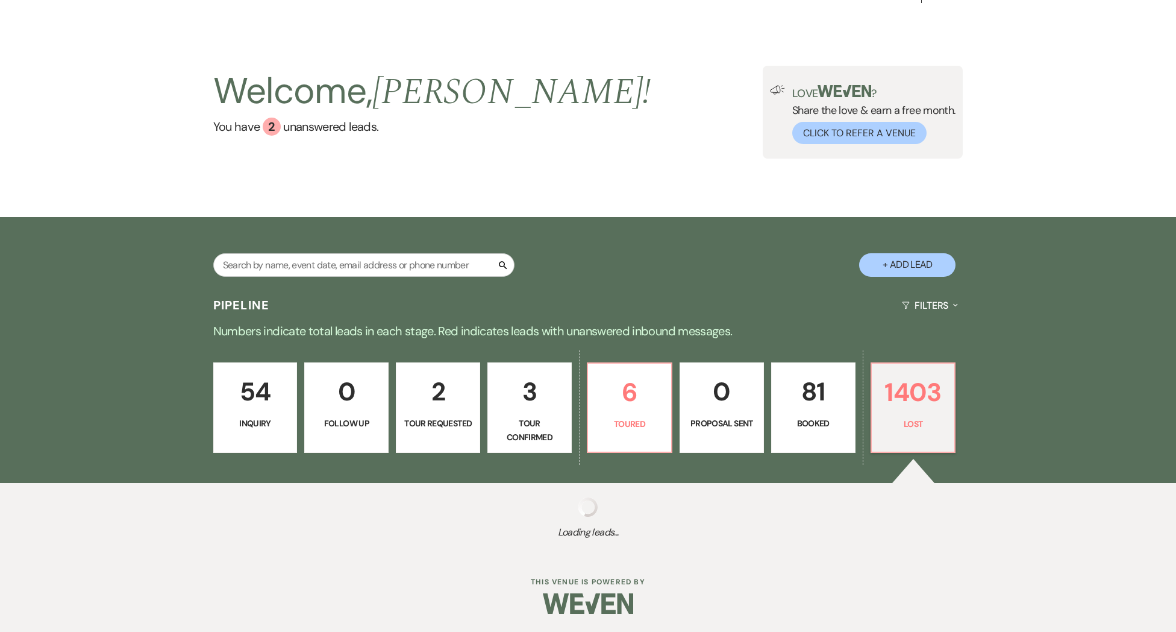
select select "8"
select select "5"
select select "8"
select select "5"
select select "8"
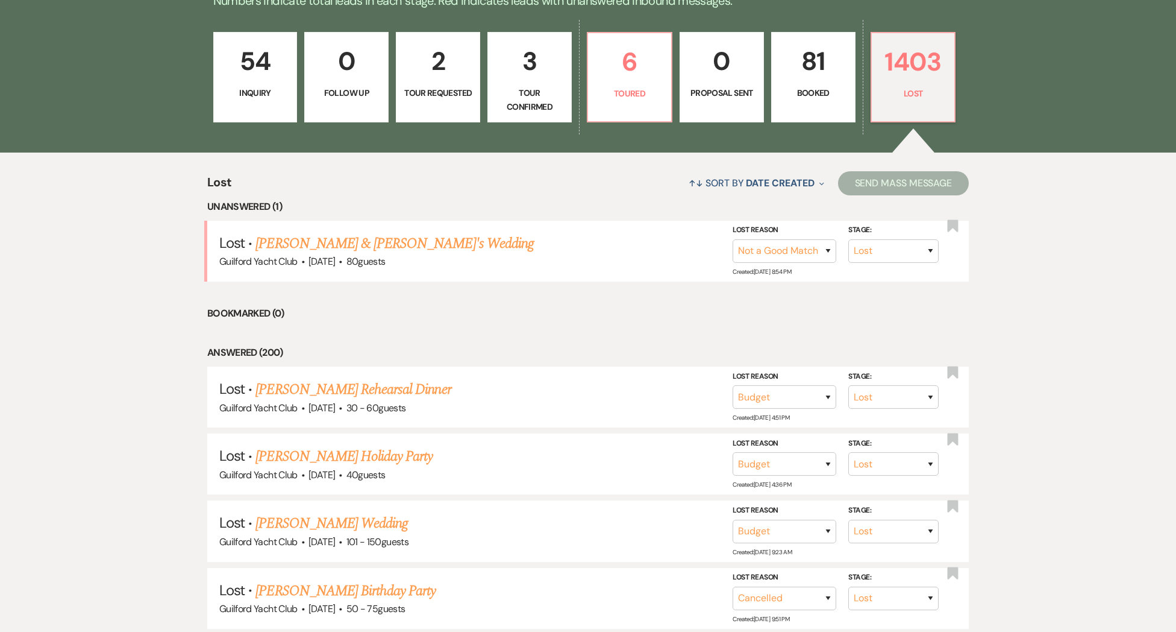
scroll to position [362, 0]
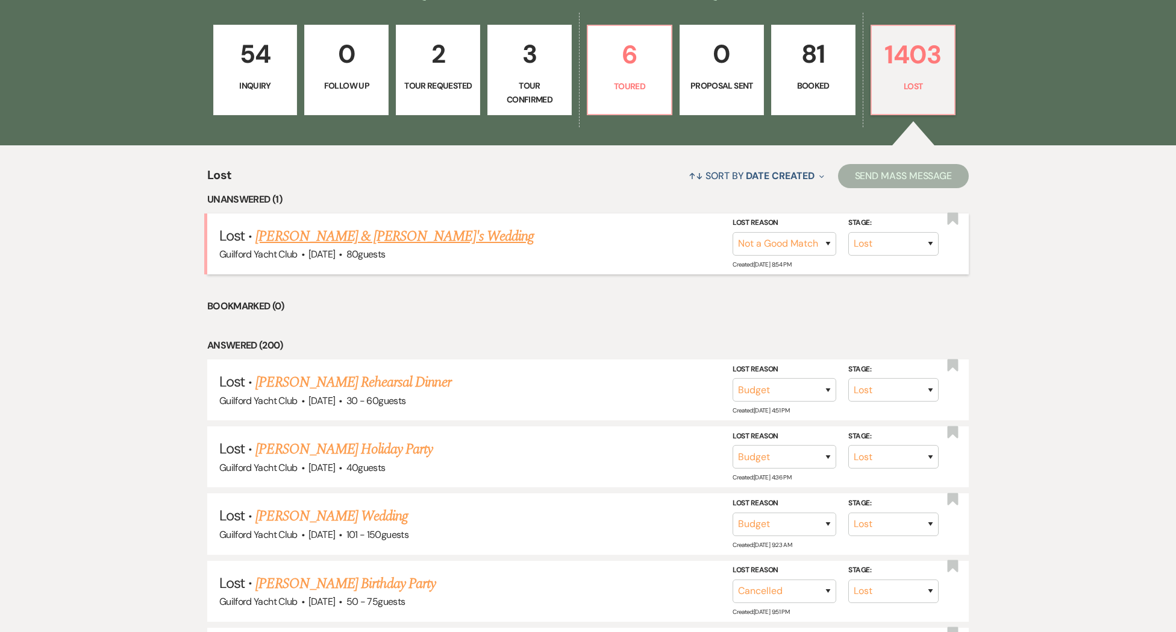
click at [353, 245] on link "Ben & Gabrielle's Wedding" at bounding box center [395, 236] width 278 height 22
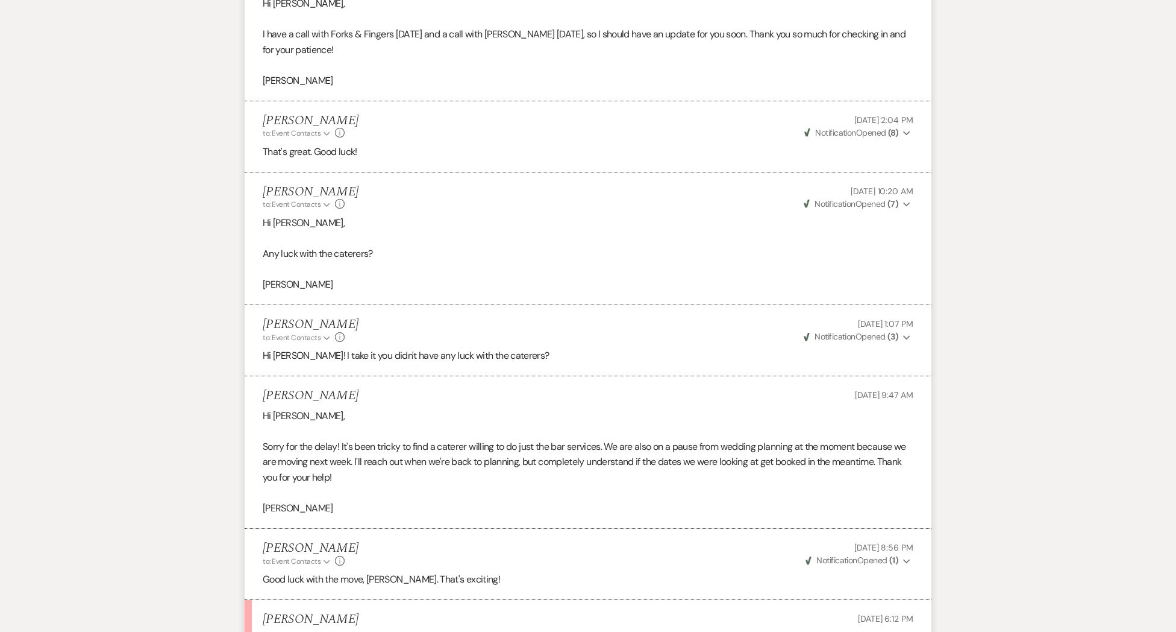
scroll to position [2926, 0]
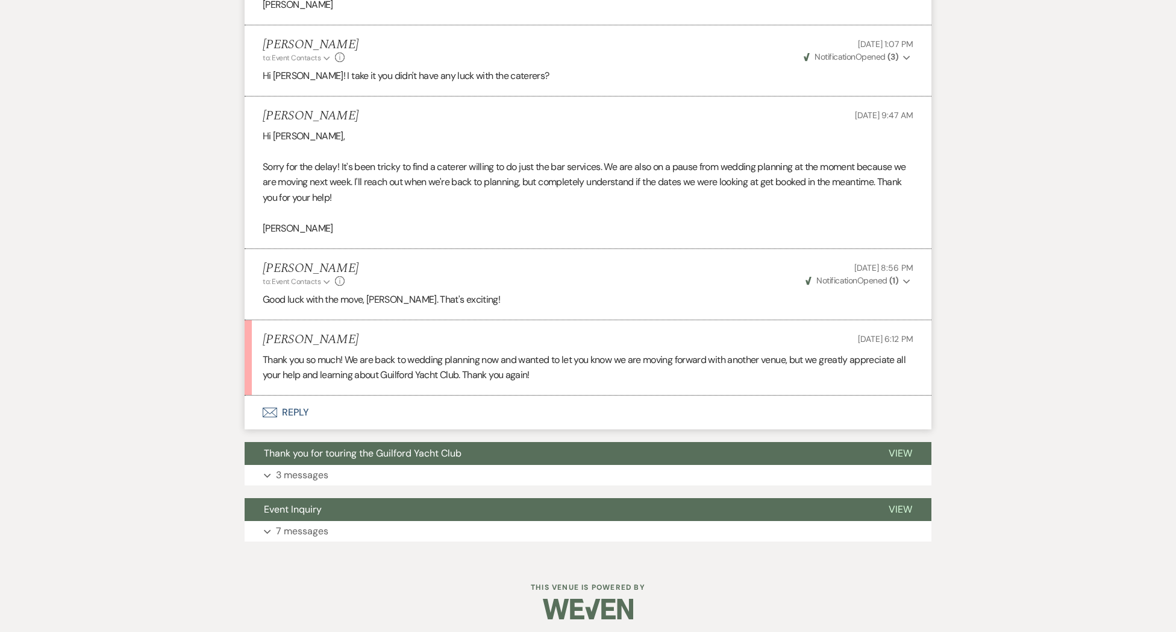
click at [295, 409] on button "Envelope Reply" at bounding box center [588, 412] width 687 height 34
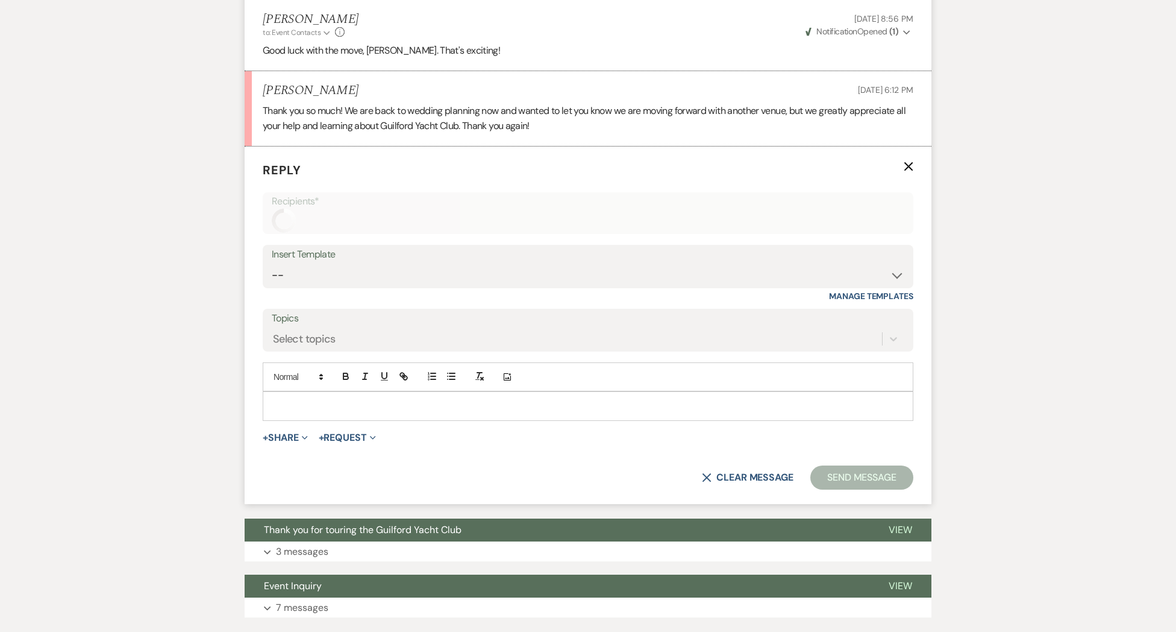
scroll to position [3184, 0]
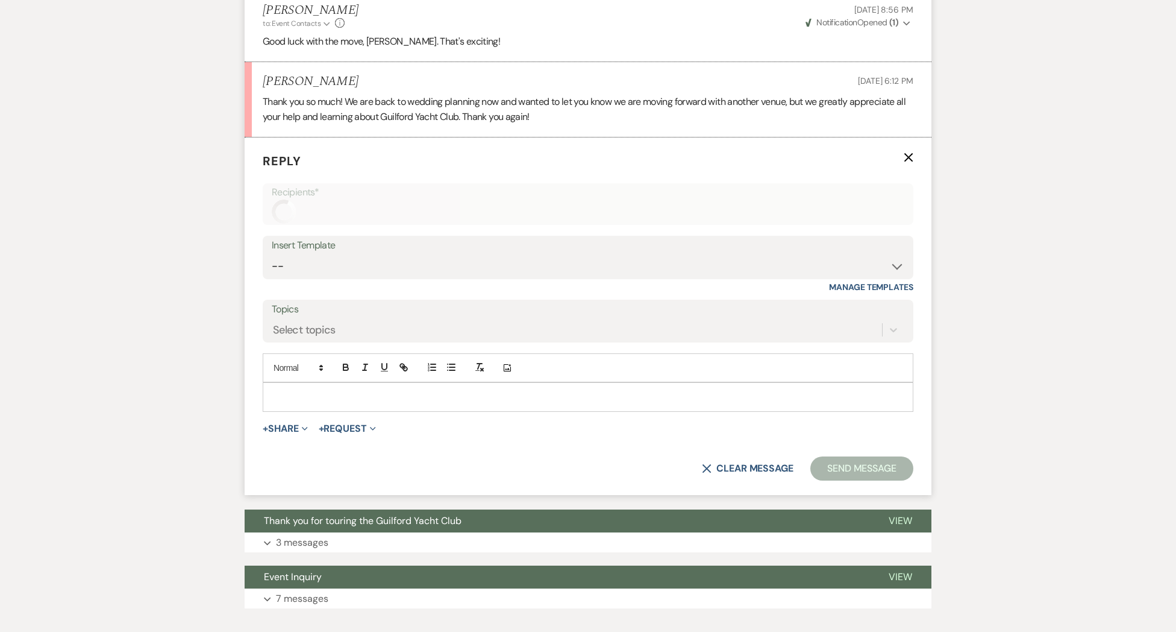
click at [297, 404] on div at bounding box center [588, 397] width 650 height 28
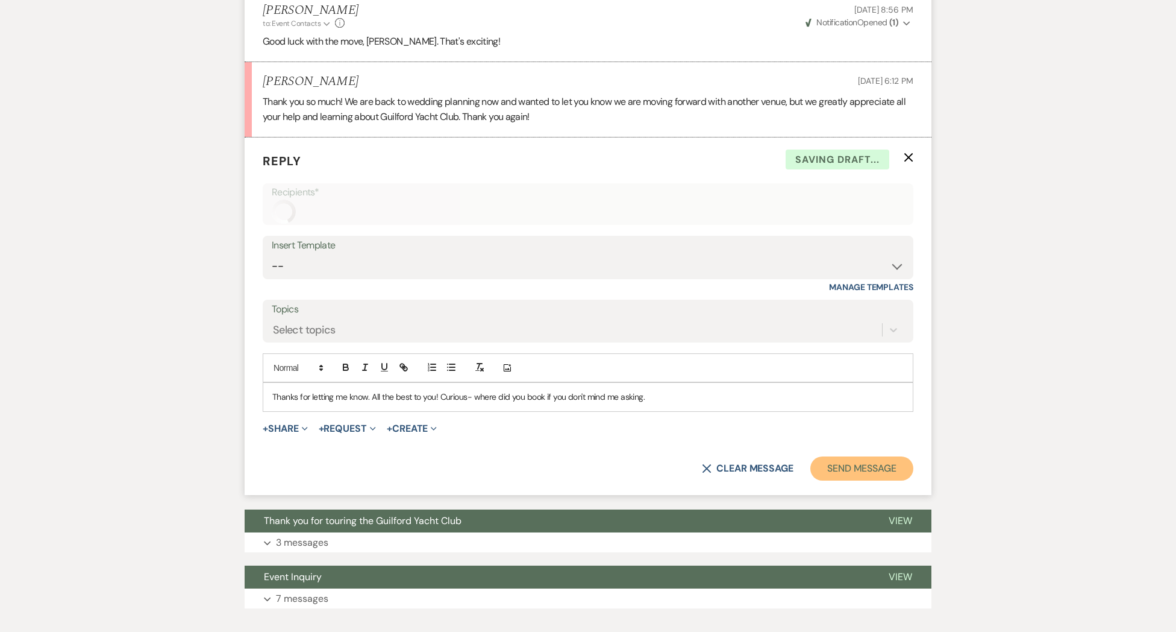
click at [844, 471] on button "Send Message" at bounding box center [861, 468] width 103 height 24
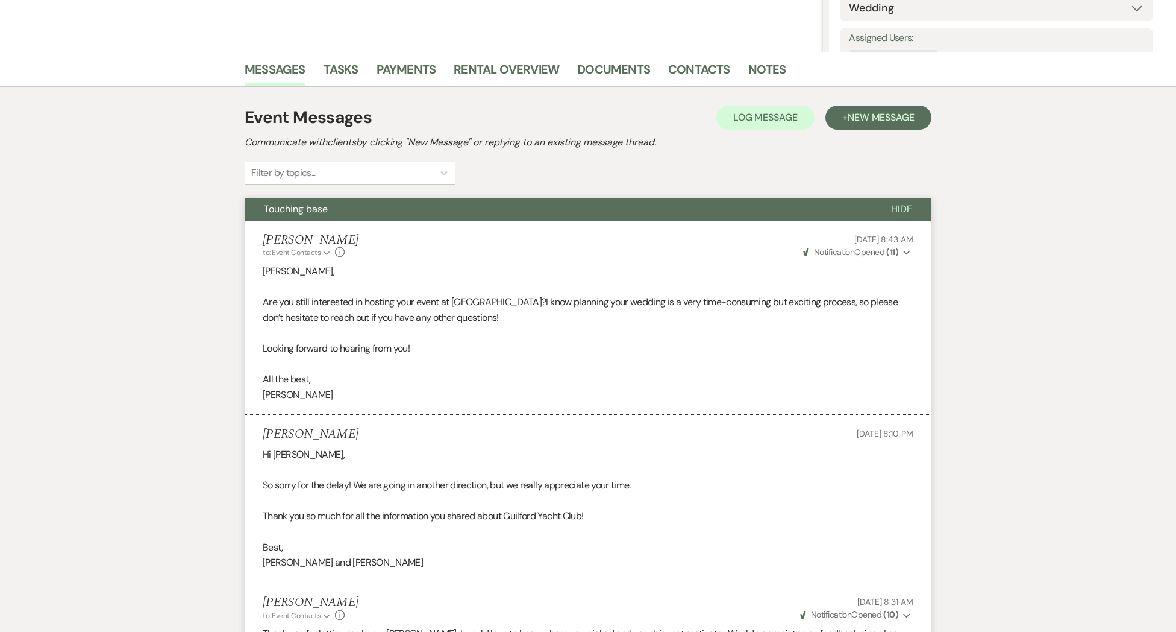
scroll to position [0, 0]
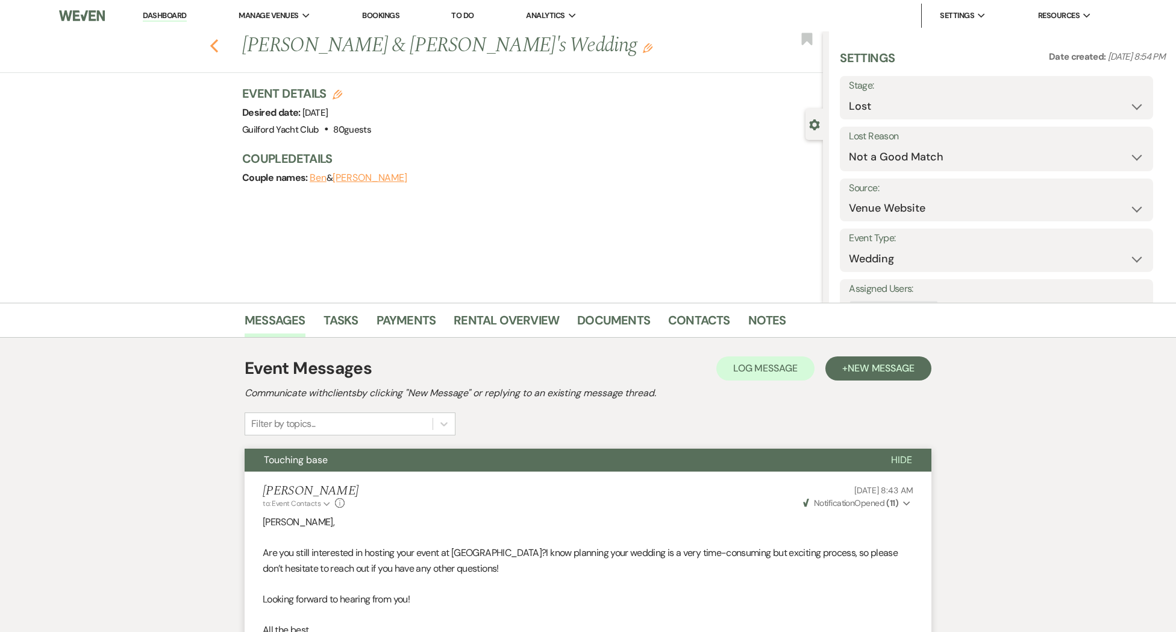
click at [215, 46] on icon "Previous" at bounding box center [214, 46] width 9 height 14
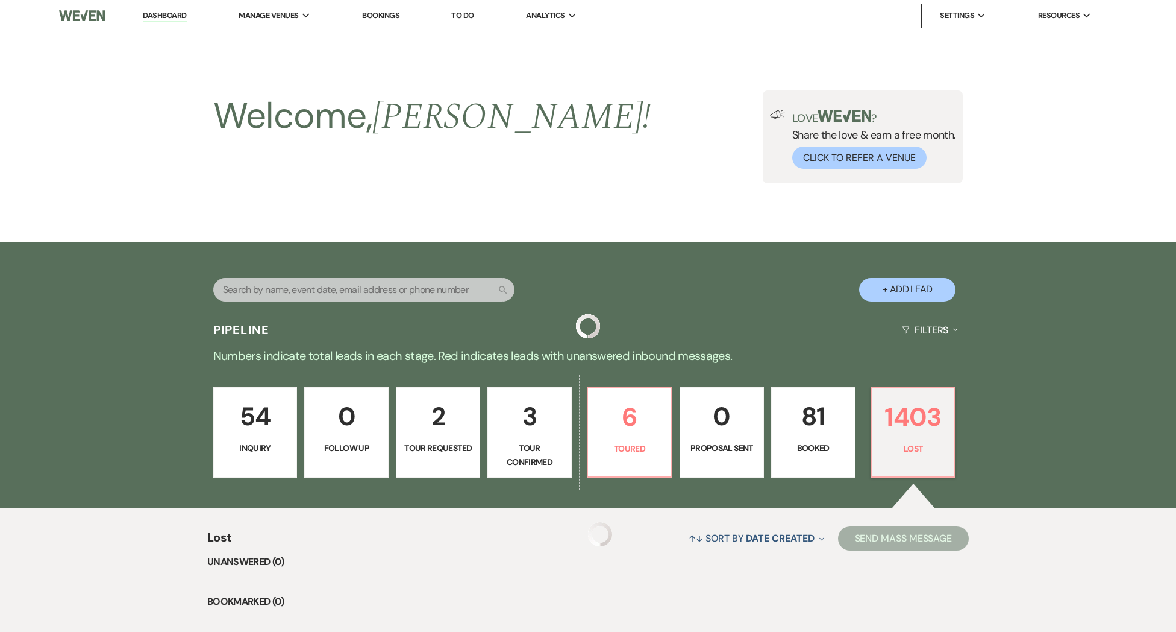
scroll to position [362, 0]
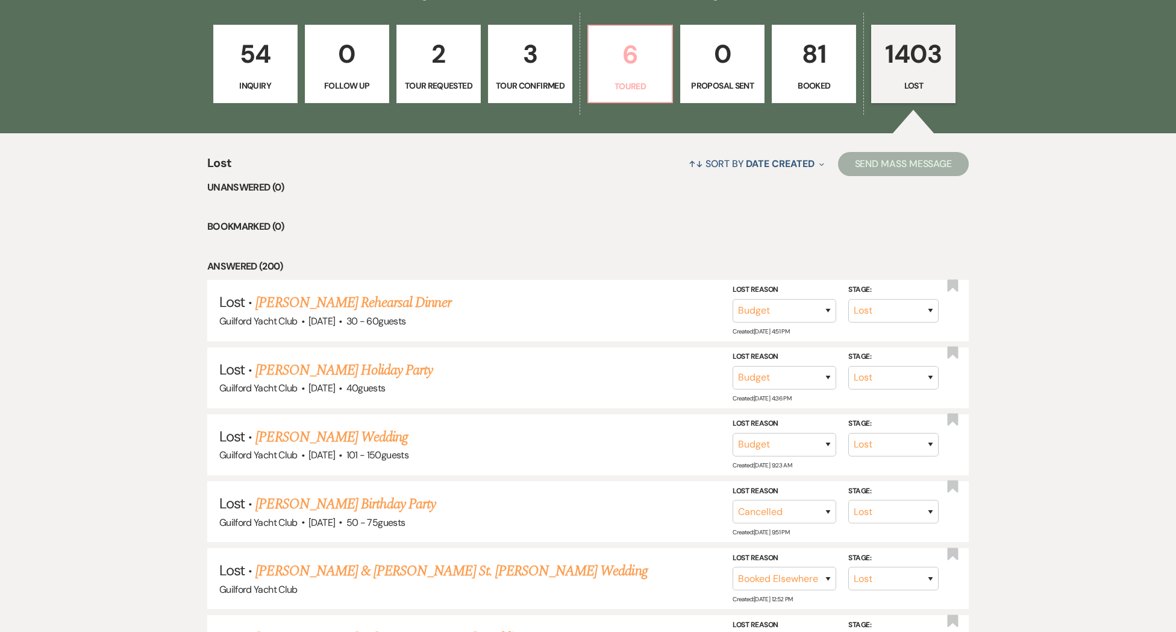
click at [625, 76] on link "6 Toured" at bounding box center [631, 64] width 86 height 78
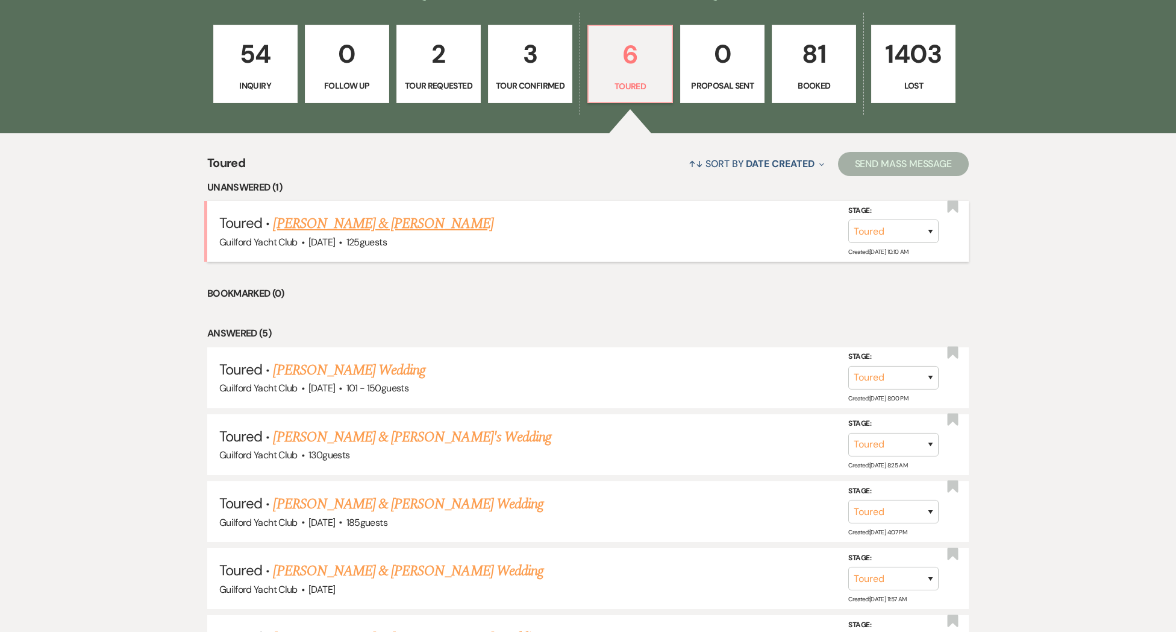
click at [366, 234] on link "[PERSON_NAME] & [PERSON_NAME]" at bounding box center [383, 224] width 220 height 22
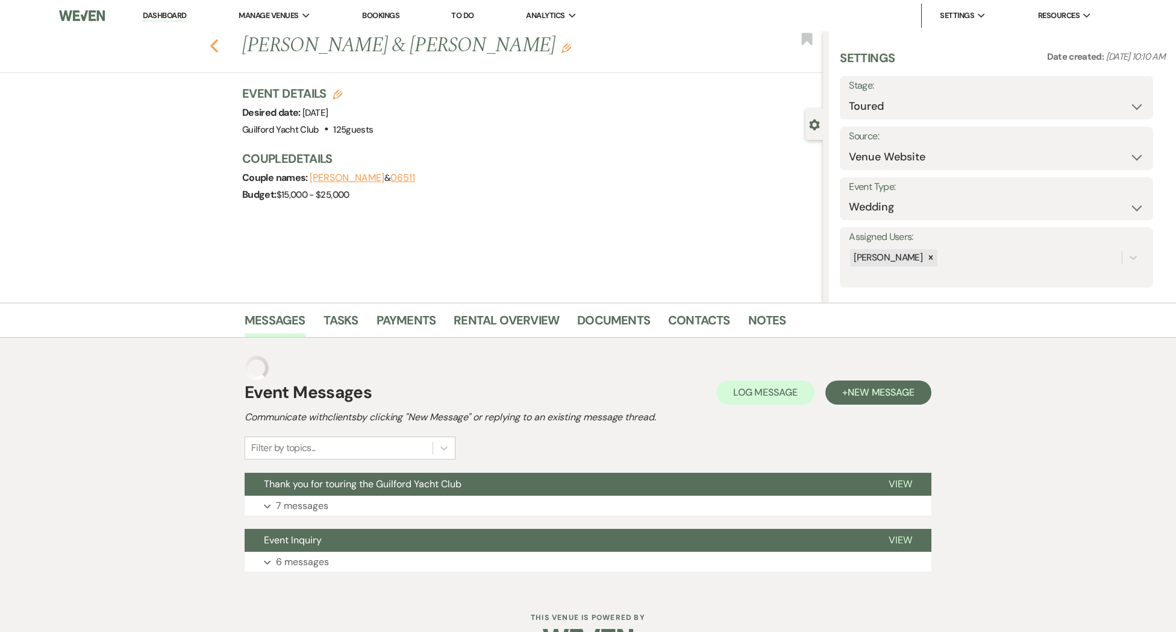
click at [216, 51] on use "button" at bounding box center [214, 45] width 8 height 13
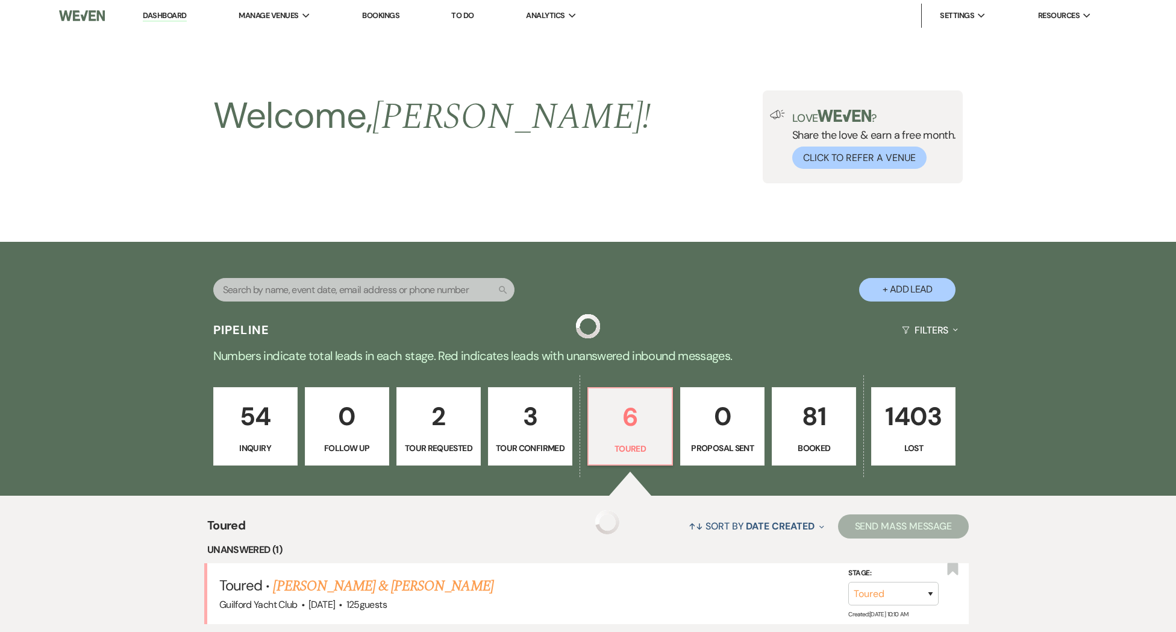
scroll to position [362, 0]
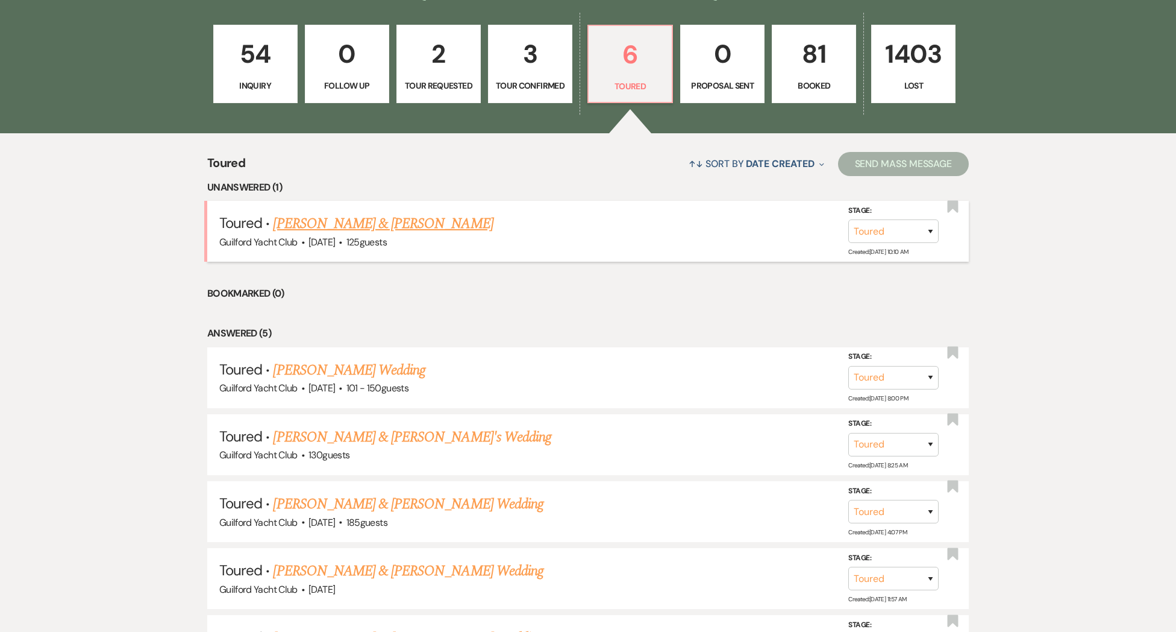
click at [322, 234] on link "[PERSON_NAME] & [PERSON_NAME]" at bounding box center [383, 224] width 220 height 22
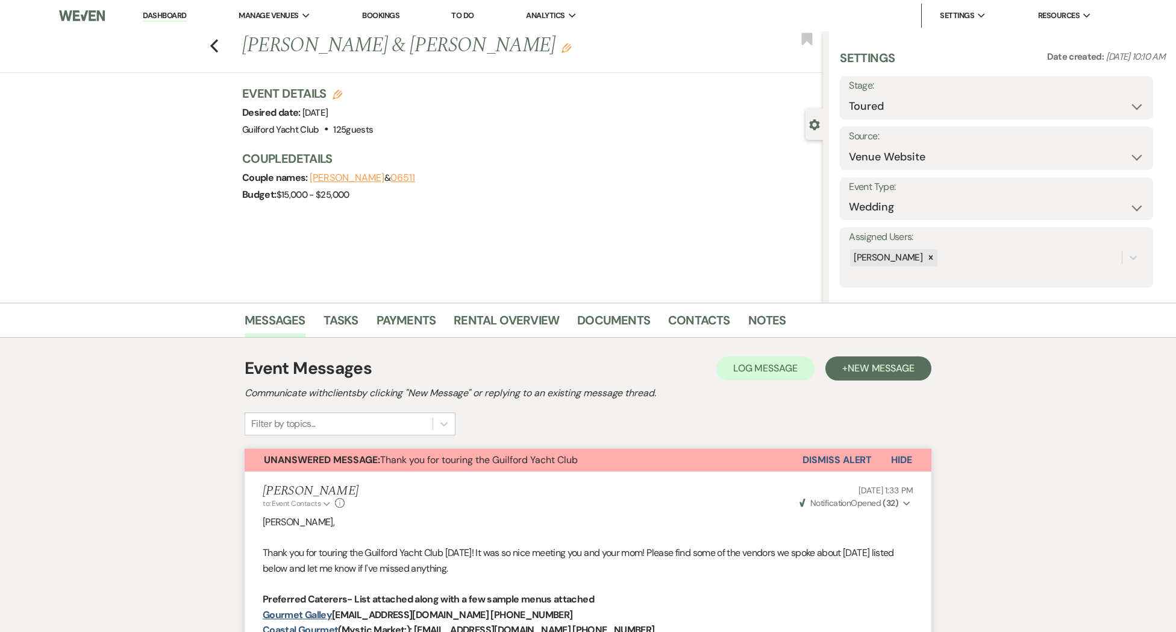
click at [848, 460] on button "Dismiss Alert" at bounding box center [837, 459] width 69 height 23
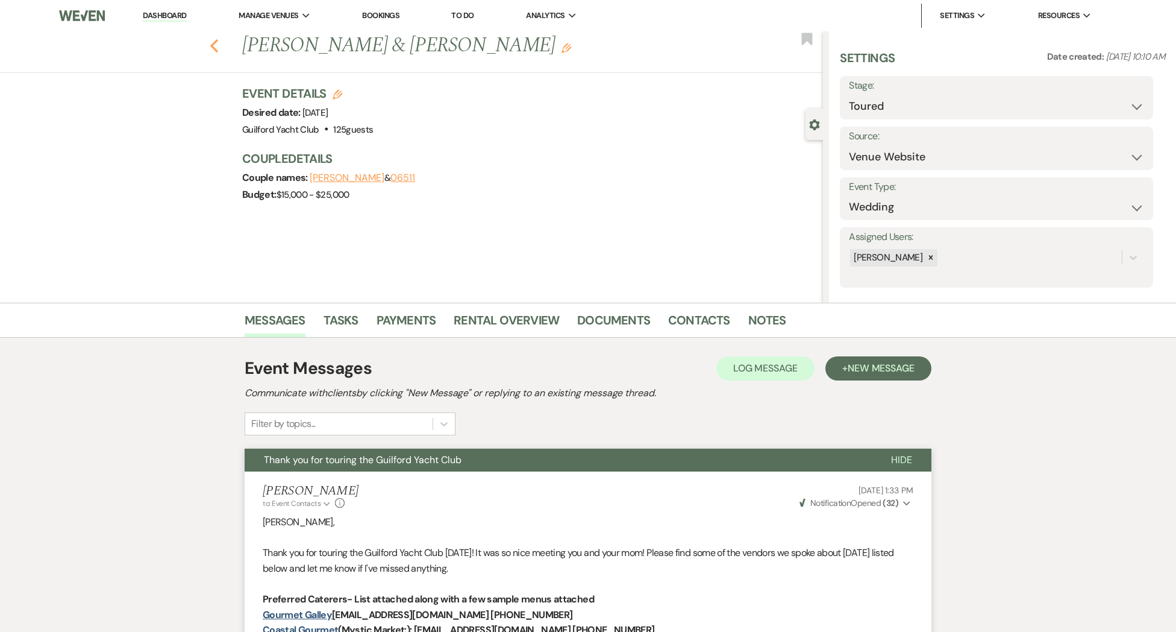
click at [216, 47] on icon "Previous" at bounding box center [214, 46] width 9 height 14
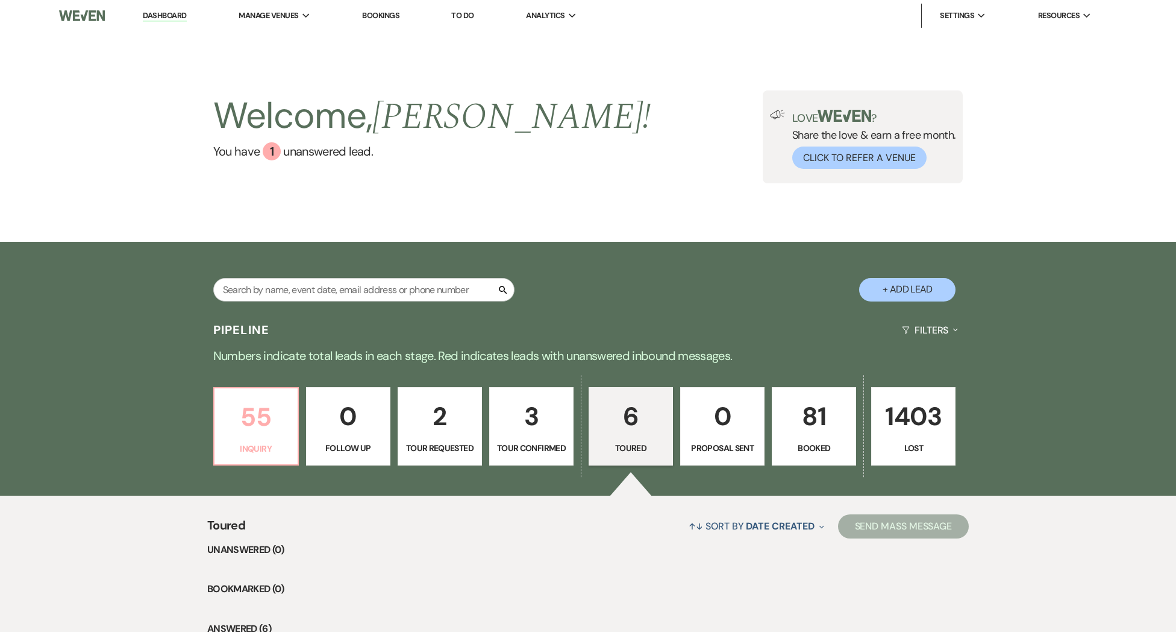
click at [269, 443] on p "Inquiry" at bounding box center [256, 448] width 69 height 13
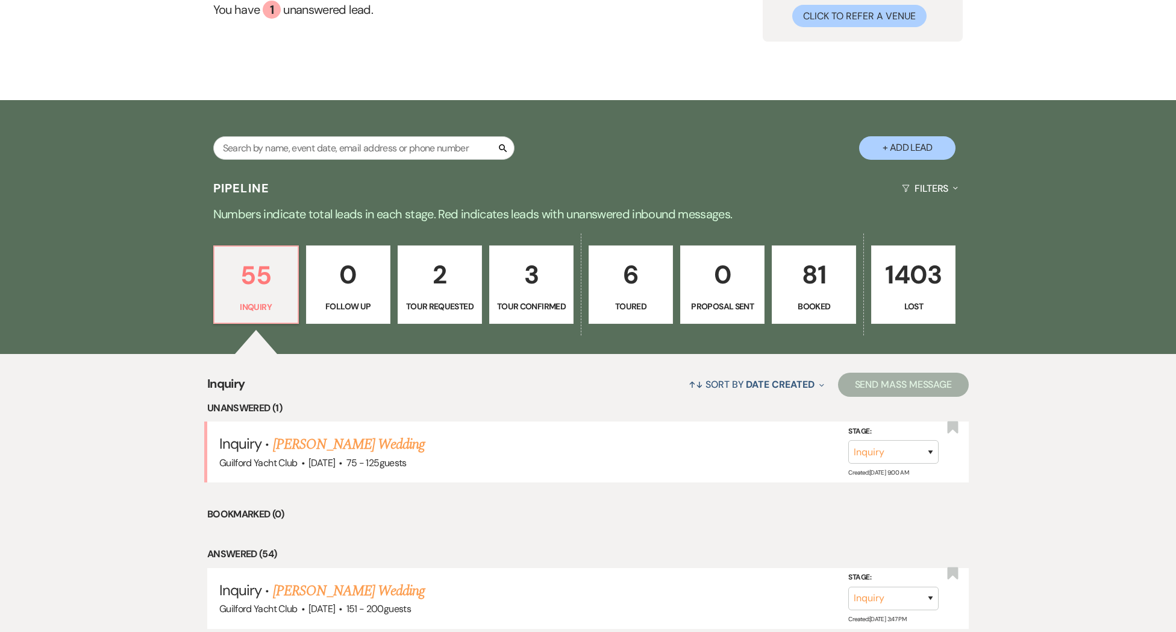
scroll to position [223, 0]
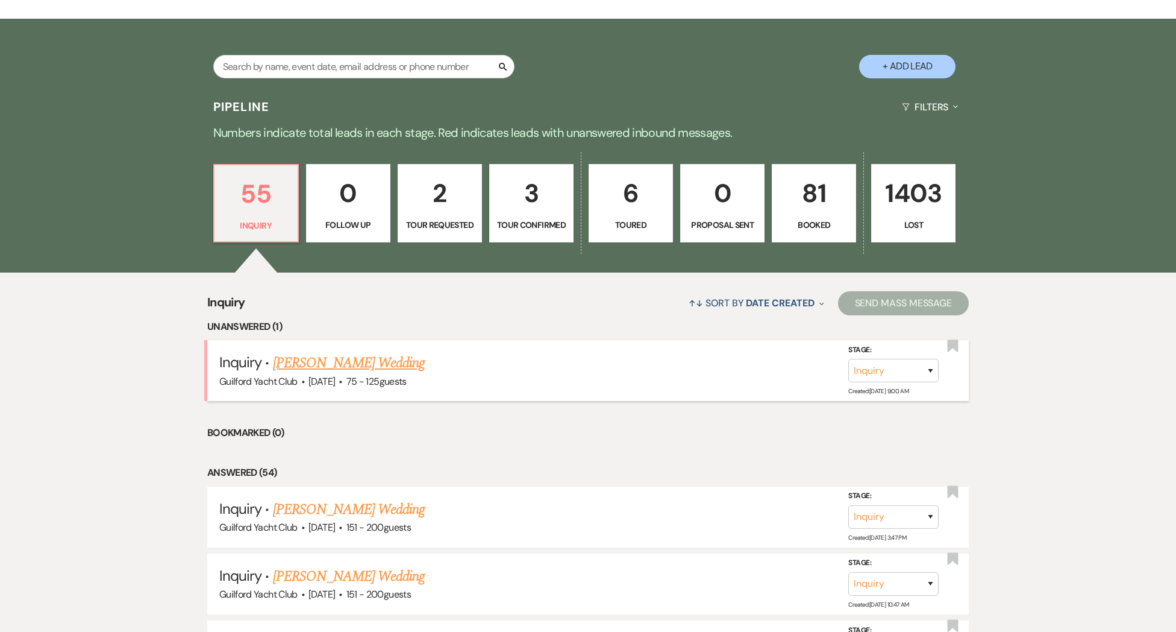
click at [401, 372] on link "[PERSON_NAME] Wedding" at bounding box center [349, 363] width 152 height 22
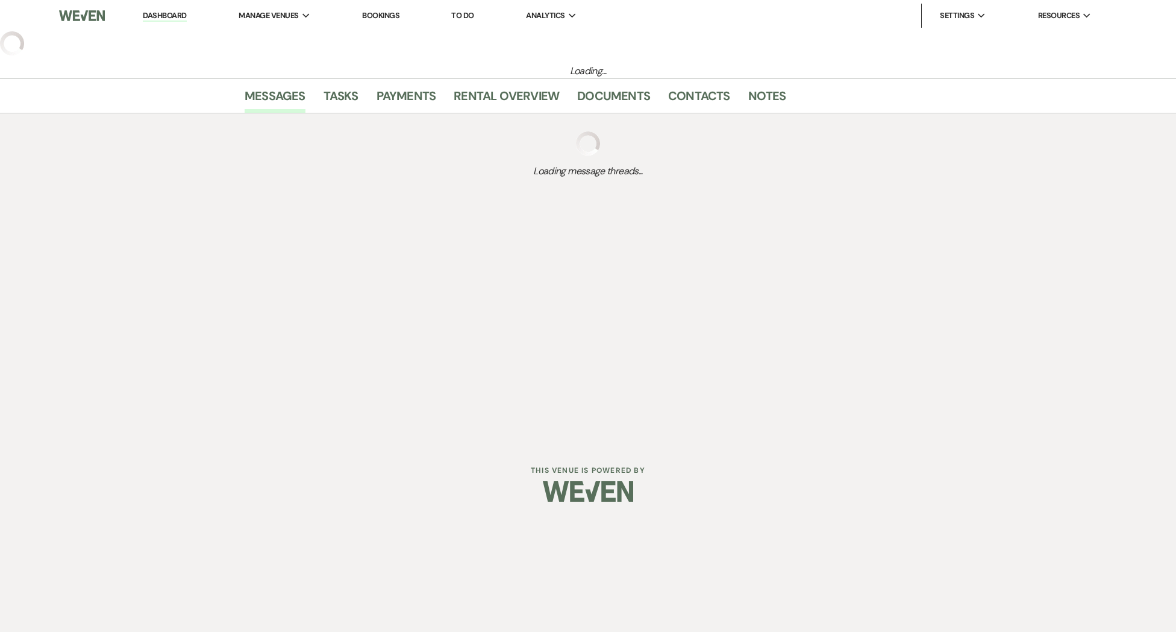
select select "3"
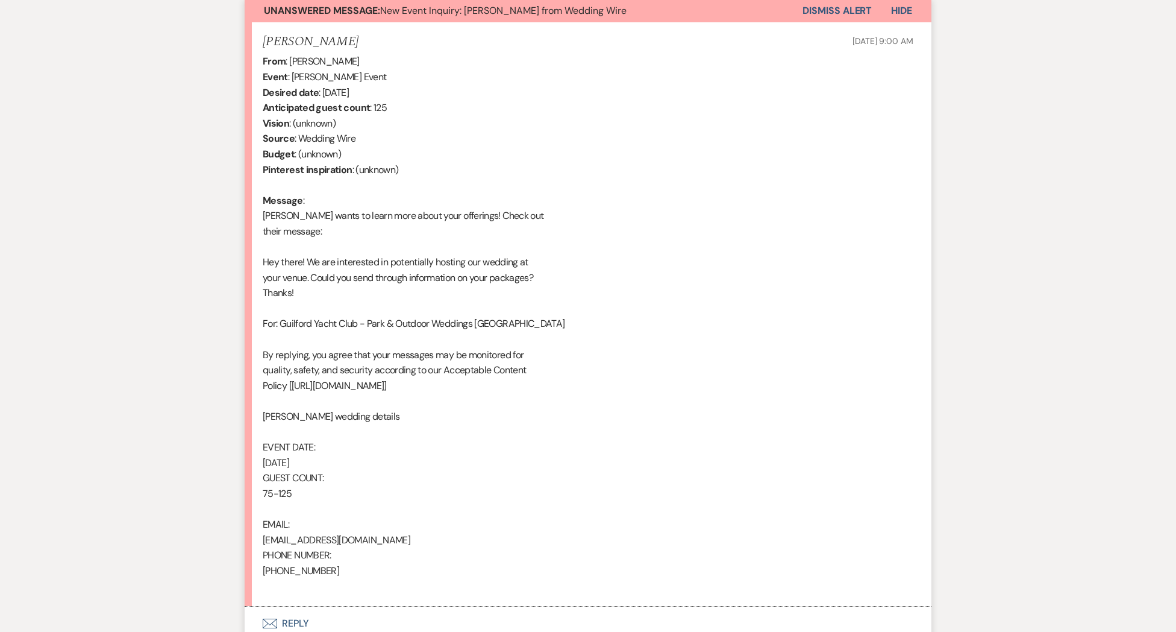
scroll to position [553, 0]
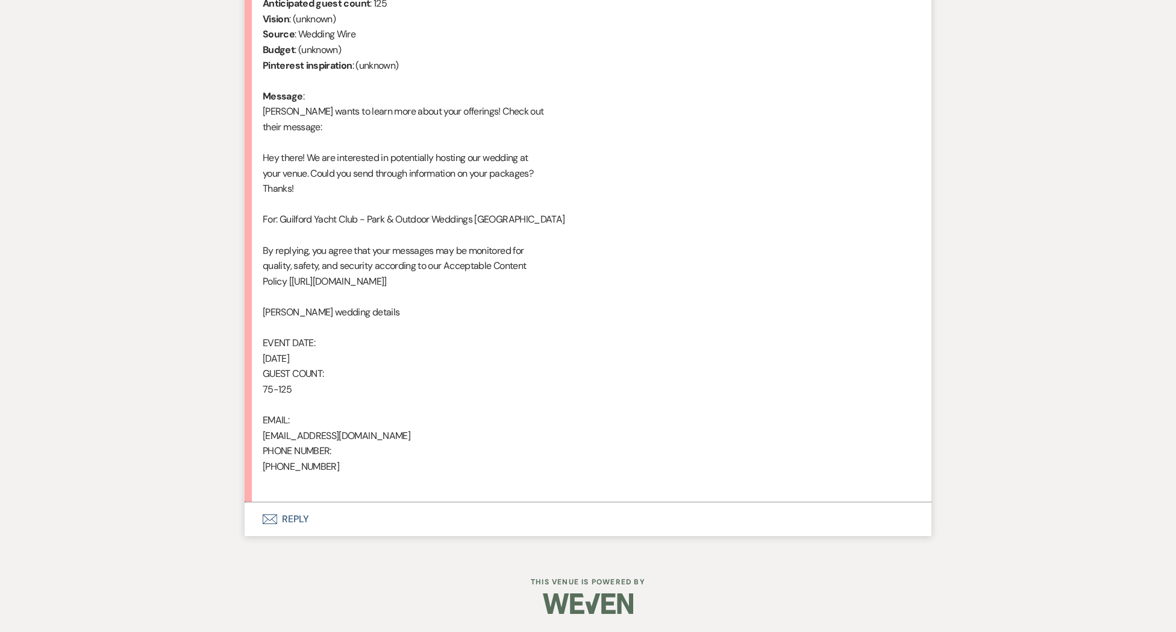
click at [288, 512] on button "Envelope Reply" at bounding box center [588, 519] width 687 height 34
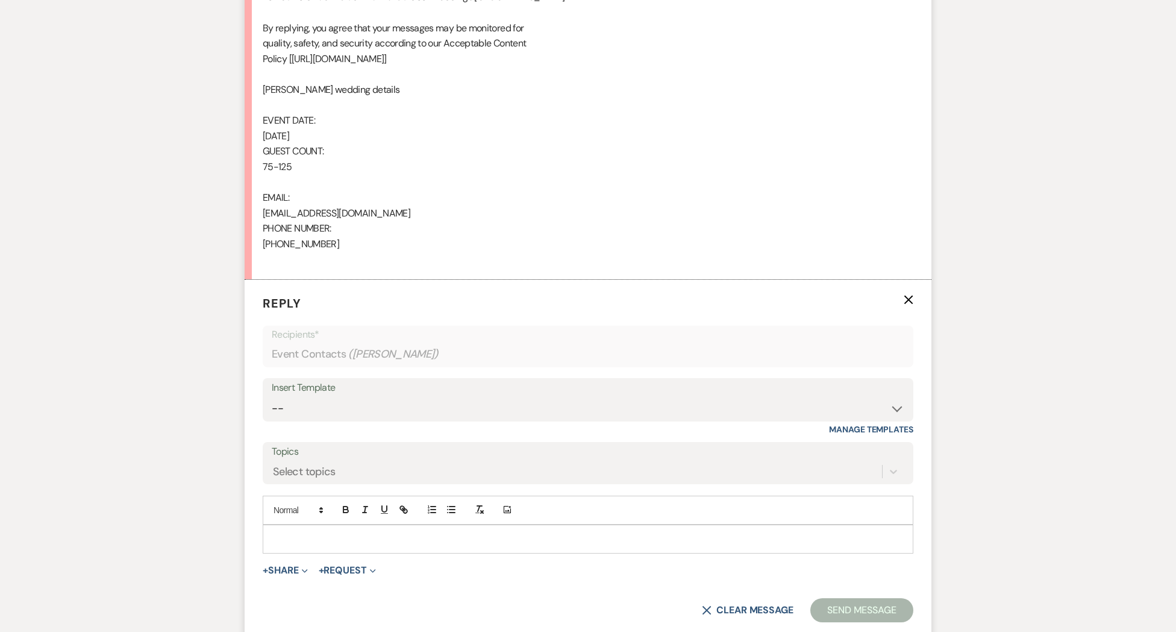
scroll to position [783, 0]
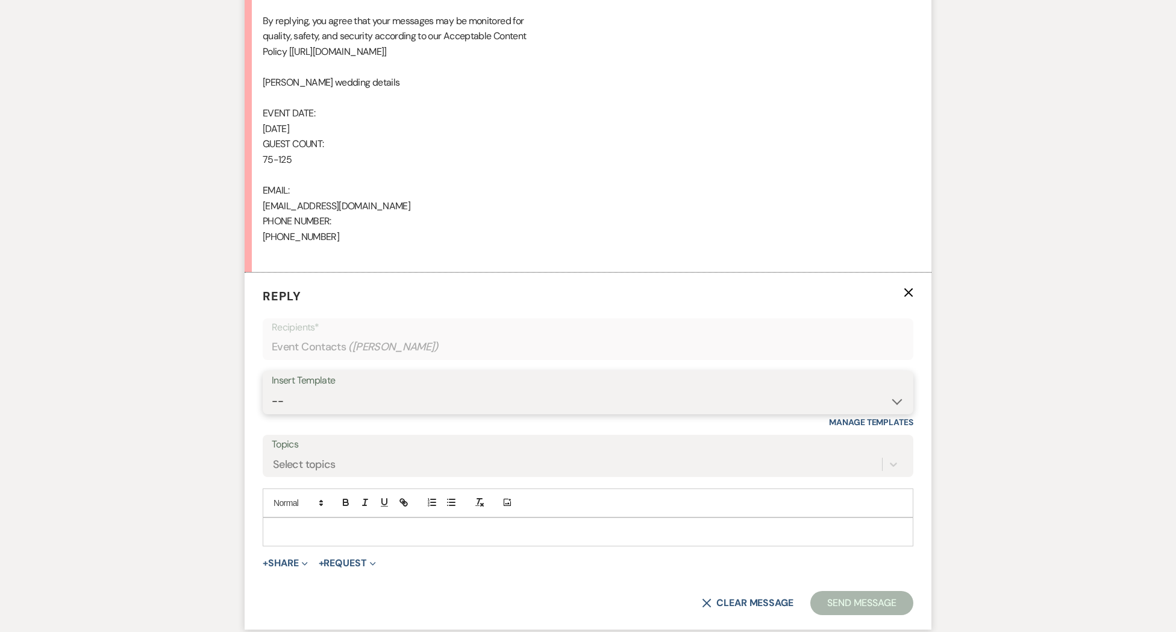
click at [333, 401] on select "-- Weven Planning Portal Introduction (Booked Events) Initial Inquiry Response …" at bounding box center [588, 401] width 633 height 24
select select "2020"
click at [272, 389] on select "-- Weven Planning Portal Introduction (Booked Events) Initial Inquiry Response …" at bounding box center [588, 401] width 633 height 24
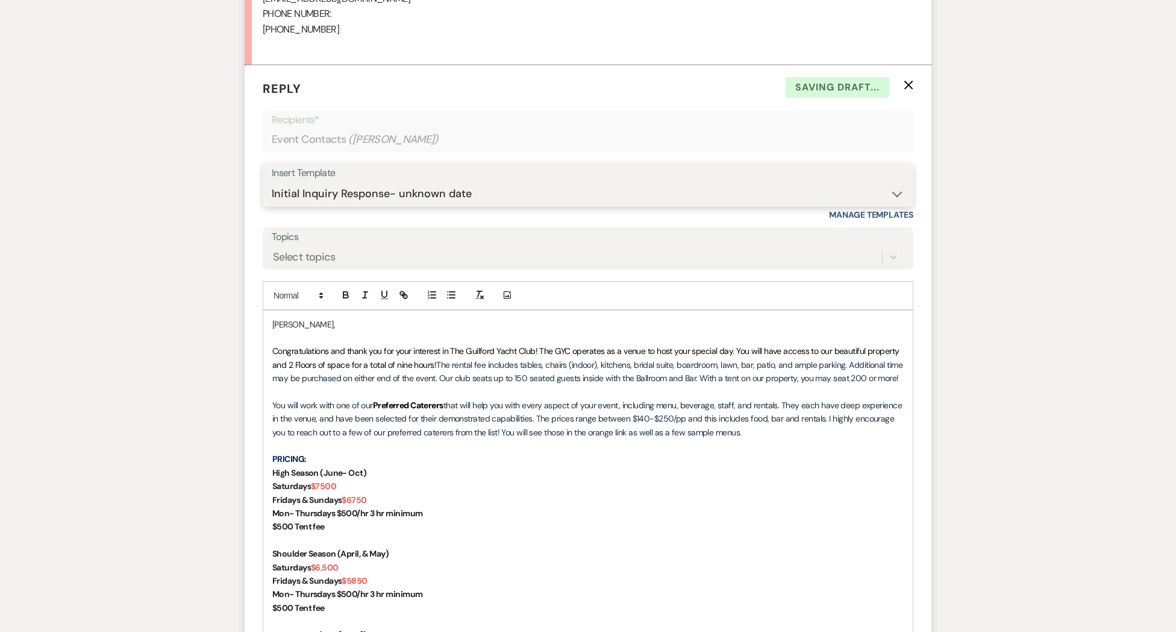
scroll to position [1182, 0]
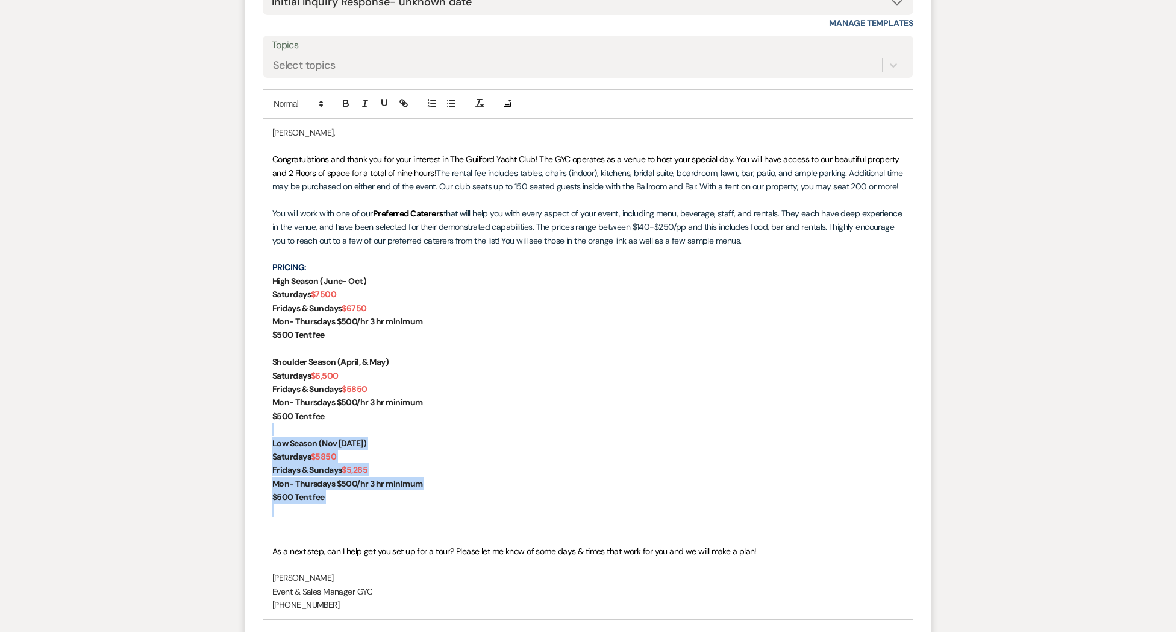
drag, startPoint x: 334, startPoint y: 497, endPoint x: 283, endPoint y: 425, distance: 88.3
click at [283, 425] on div "[PERSON_NAME], Congratulations and thank you for your interest in The Guilford …" at bounding box center [588, 369] width 650 height 500
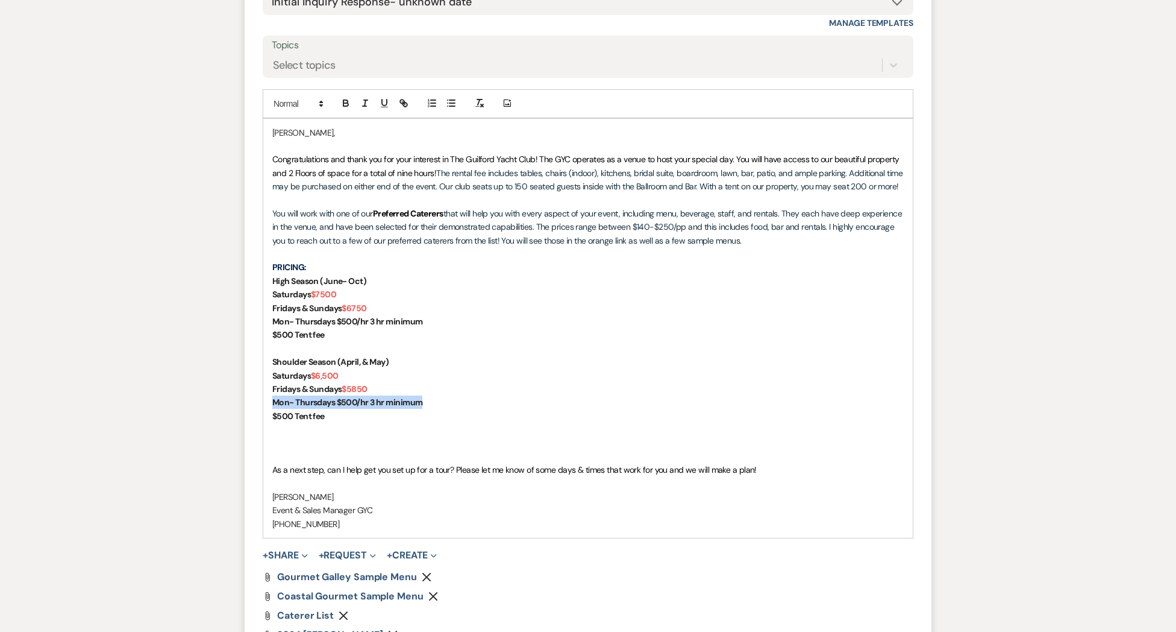
drag, startPoint x: 433, startPoint y: 402, endPoint x: 289, endPoint y: 396, distance: 144.7
click at [247, 398] on form "Reply X Saving draft... Recipients* Event Contacts ( [PERSON_NAME] ) Insert Tem…" at bounding box center [588, 295] width 687 height 844
drag, startPoint x: 429, startPoint y: 320, endPoint x: 274, endPoint y: 321, distance: 155.5
click at [259, 321] on form "Reply X Saving draft... Recipients* Event Contacts ( [PERSON_NAME] ) Insert Tem…" at bounding box center [588, 295] width 687 height 844
click at [274, 336] on strong "$500 Tent fee" at bounding box center [298, 334] width 52 height 11
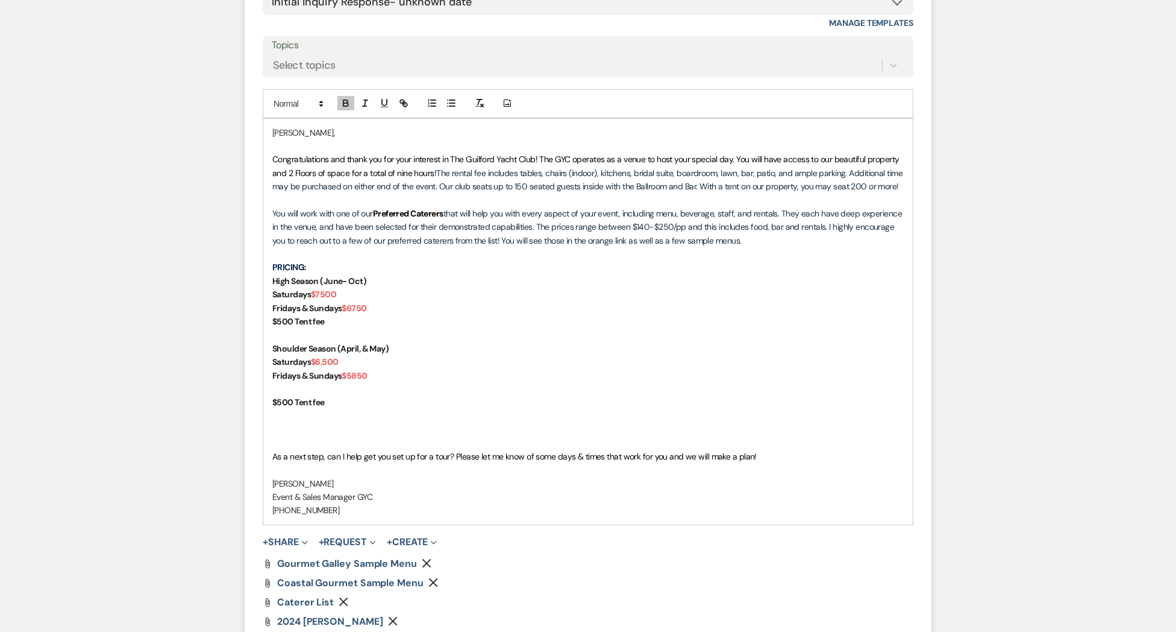
click at [272, 405] on strong "$500 Tent fee" at bounding box center [298, 402] width 52 height 11
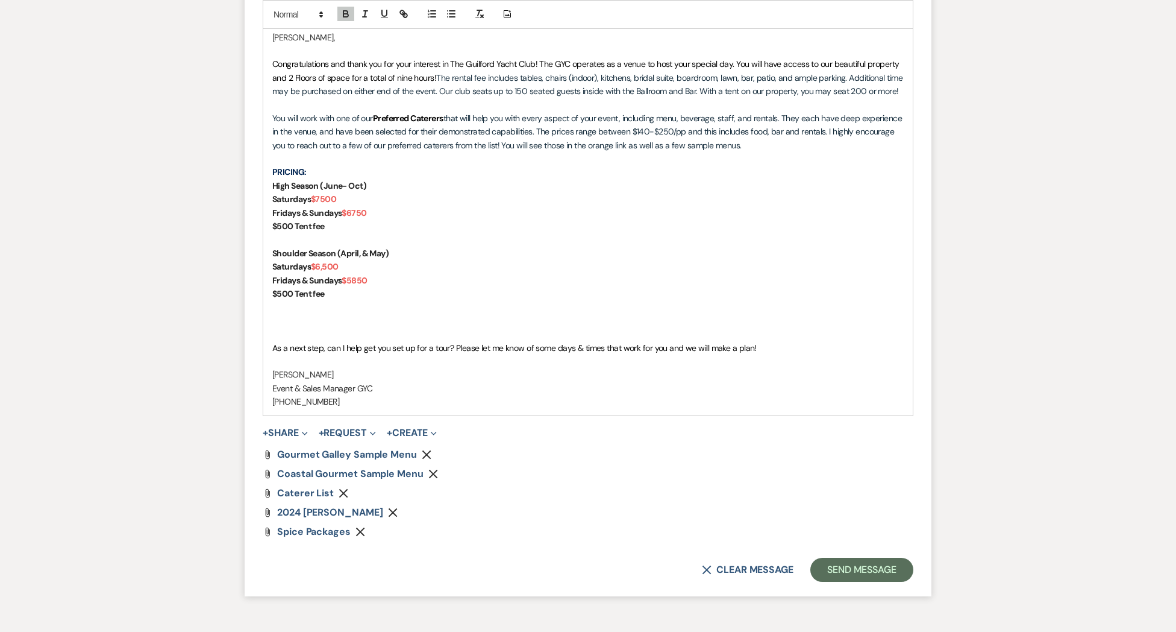
click at [398, 515] on icon "Remove" at bounding box center [393, 512] width 10 height 10
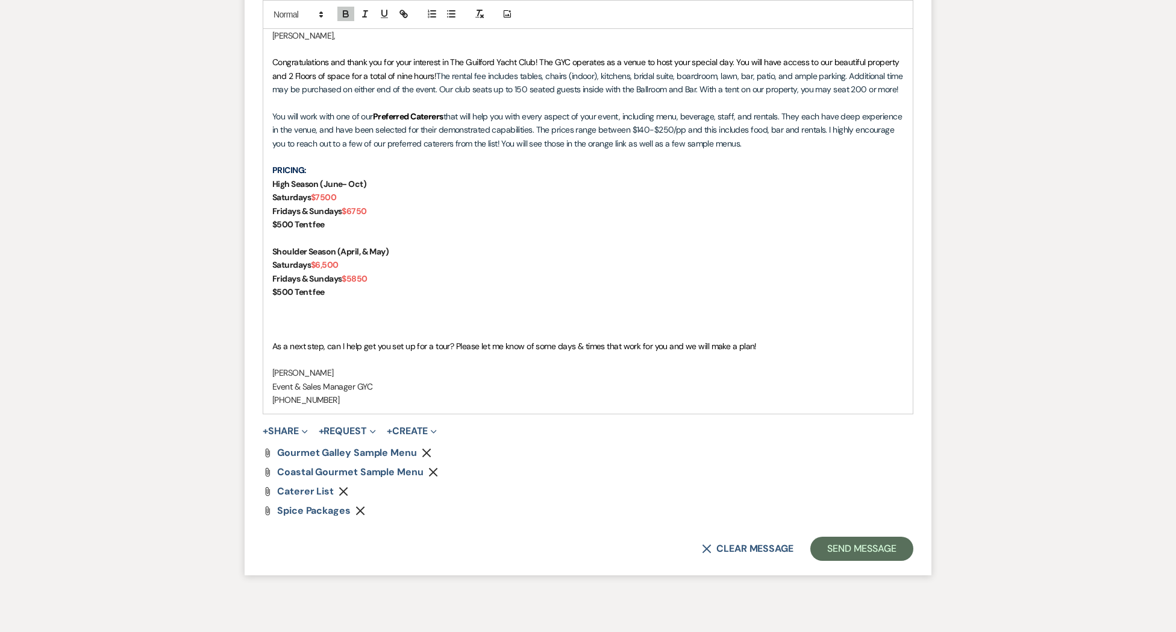
drag, startPoint x: 286, startPoint y: 428, endPoint x: 296, endPoint y: 441, distance: 16.3
click at [286, 428] on button "+ Share Expand" at bounding box center [285, 431] width 45 height 10
click at [306, 448] on button "Doc Upload Documents" at bounding box center [347, 455] width 169 height 22
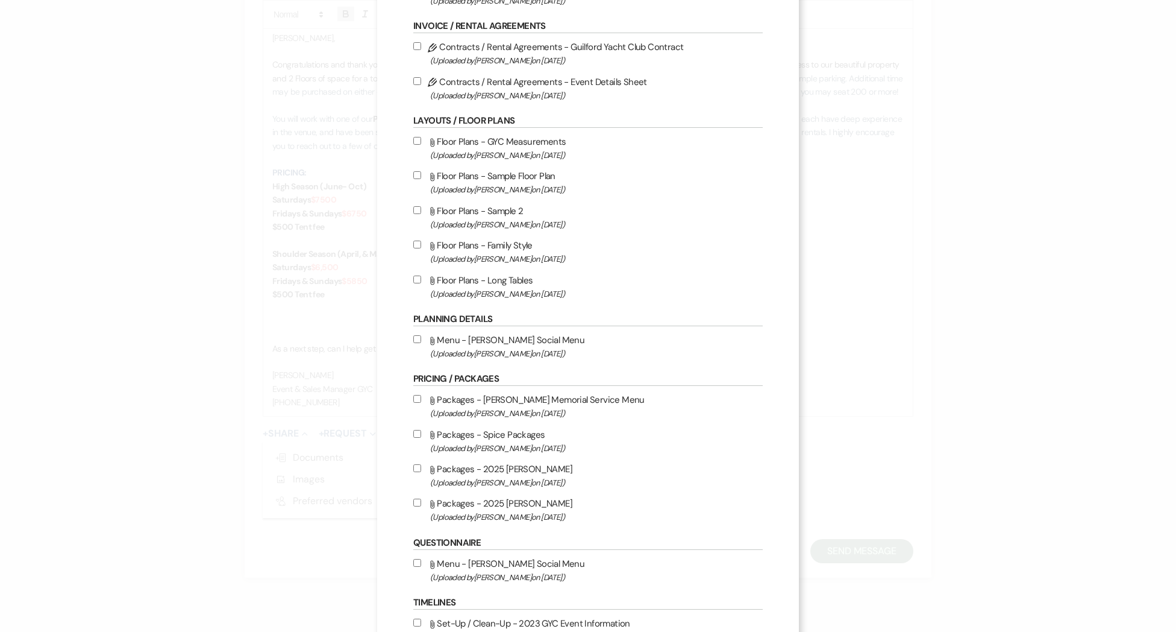
scroll to position [175, 0]
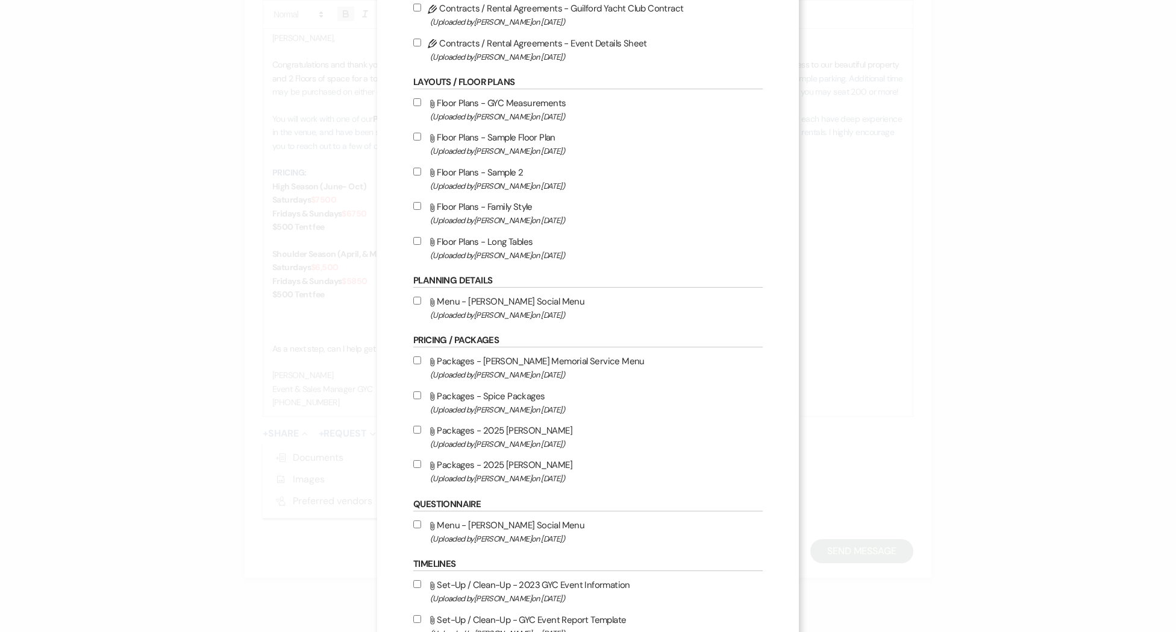
click at [415, 468] on input "Attach File Packages - 2025 [PERSON_NAME] (Uploaded by [PERSON_NAME] on [DATE] )" at bounding box center [417, 464] width 8 height 8
checkbox input "true"
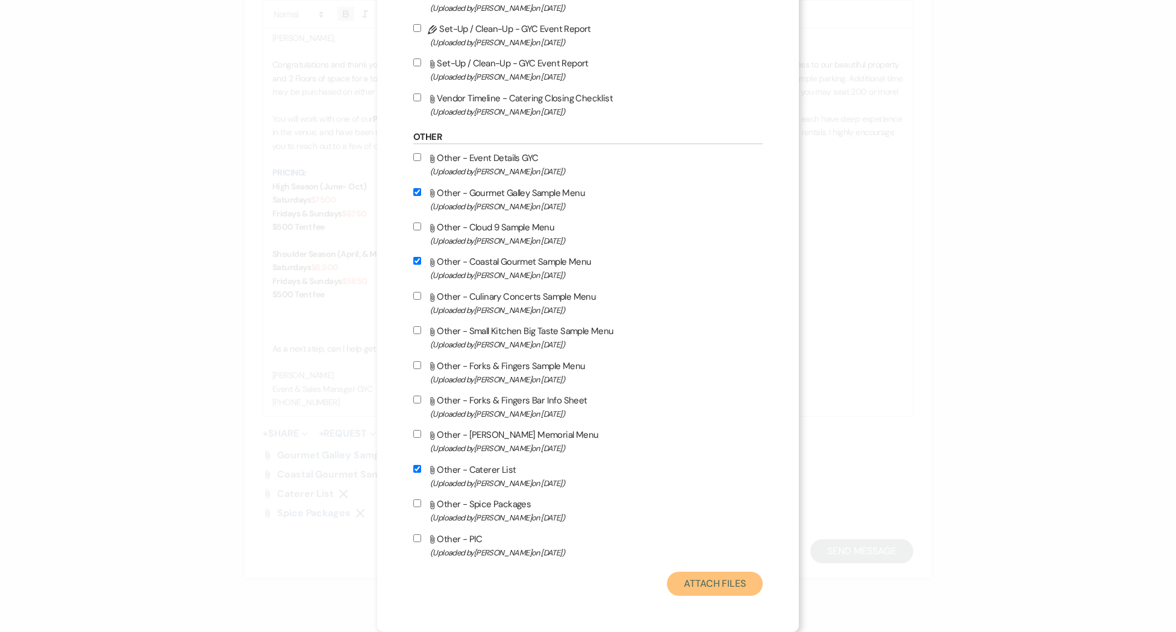
click at [691, 577] on button "Attach Files" at bounding box center [715, 583] width 96 height 24
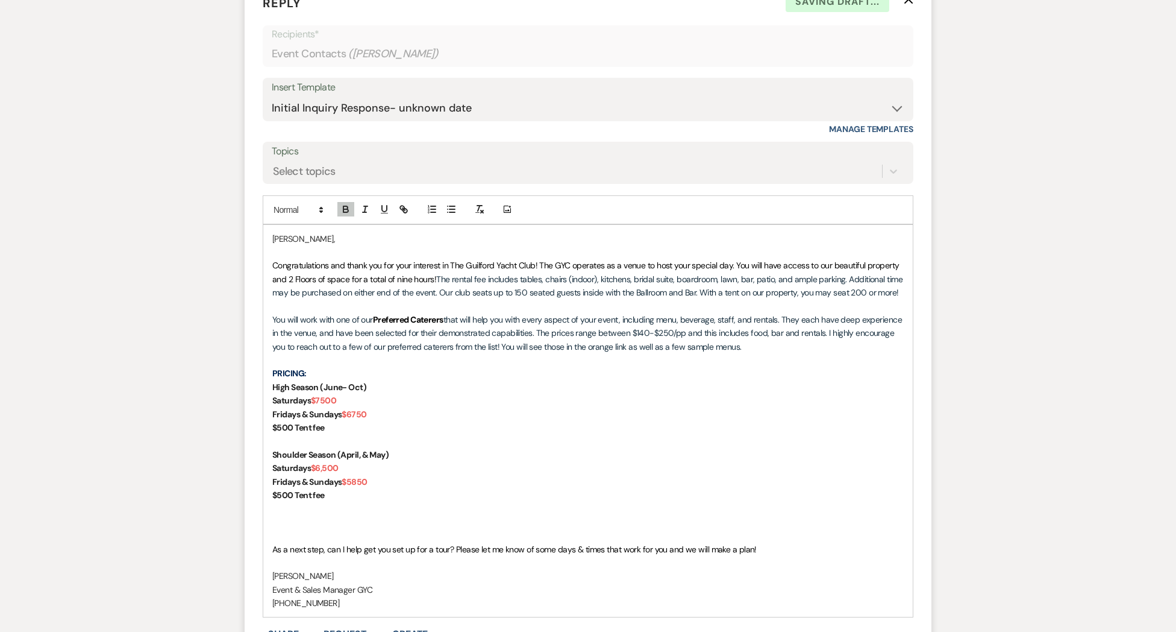
scroll to position [1307, 0]
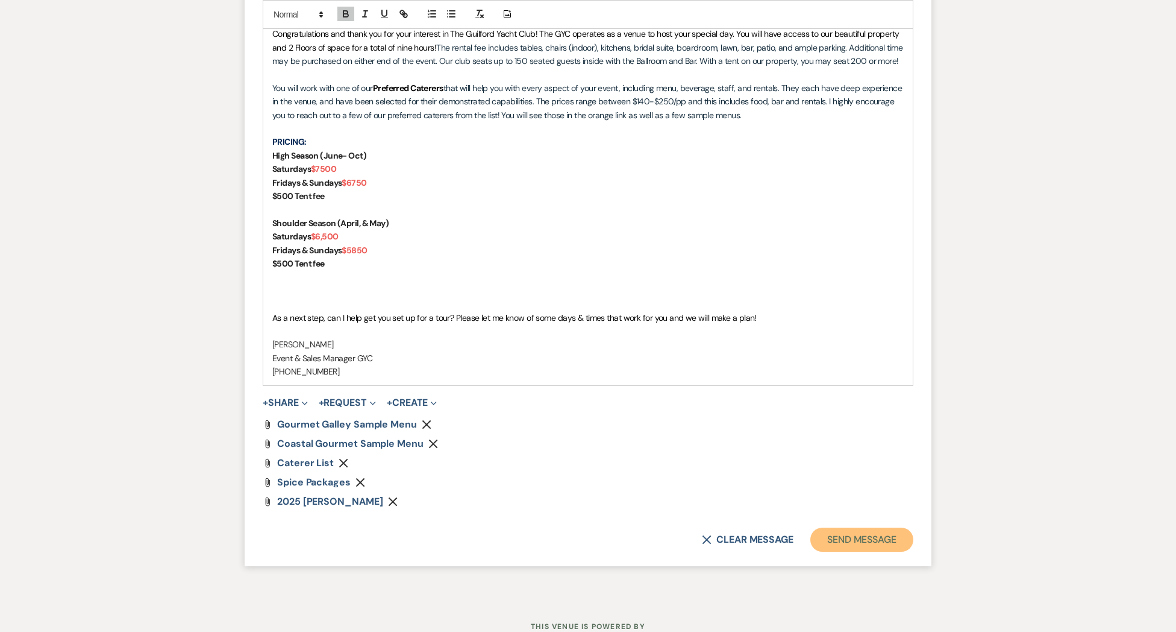
click at [844, 541] on button "Send Message" at bounding box center [861, 539] width 103 height 24
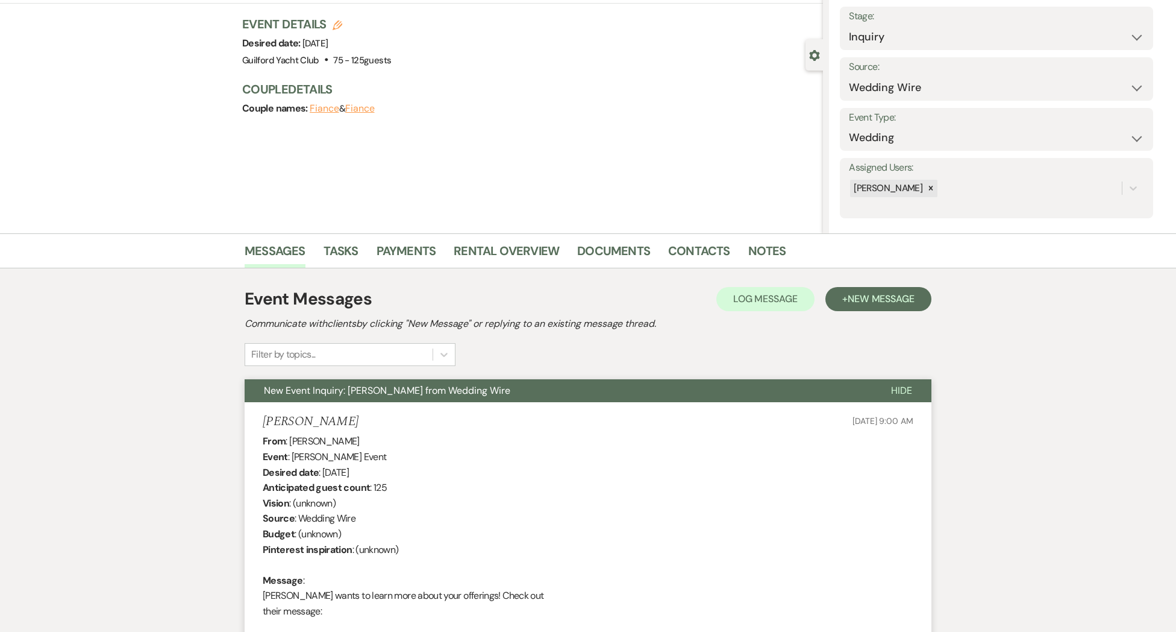
scroll to position [0, 0]
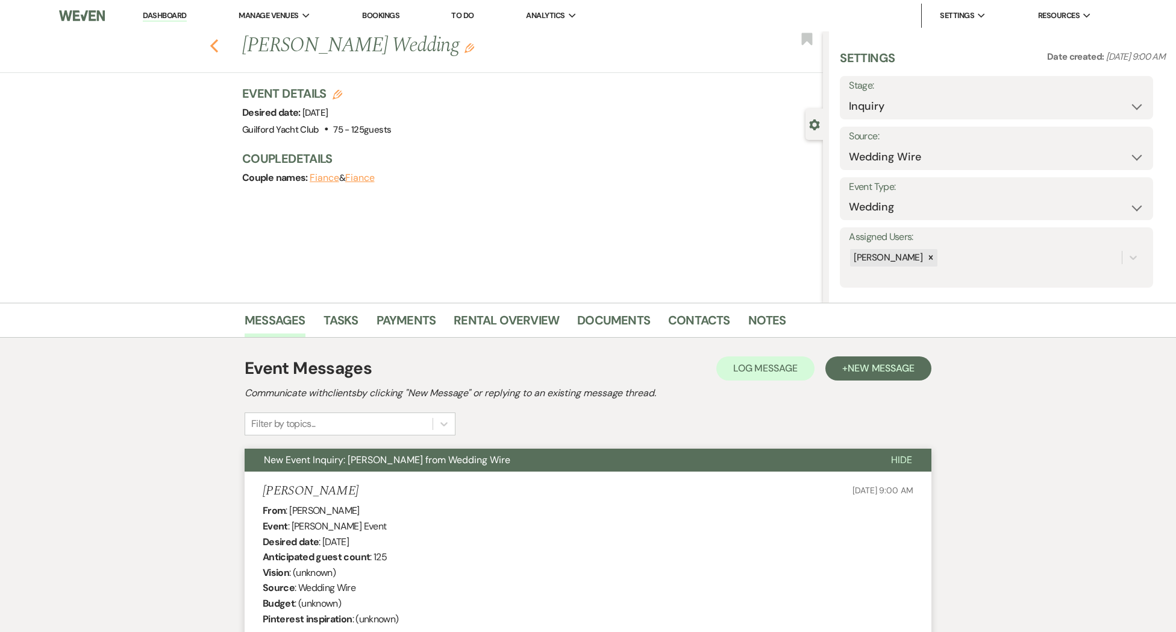
click at [213, 46] on icon "Previous" at bounding box center [214, 46] width 9 height 14
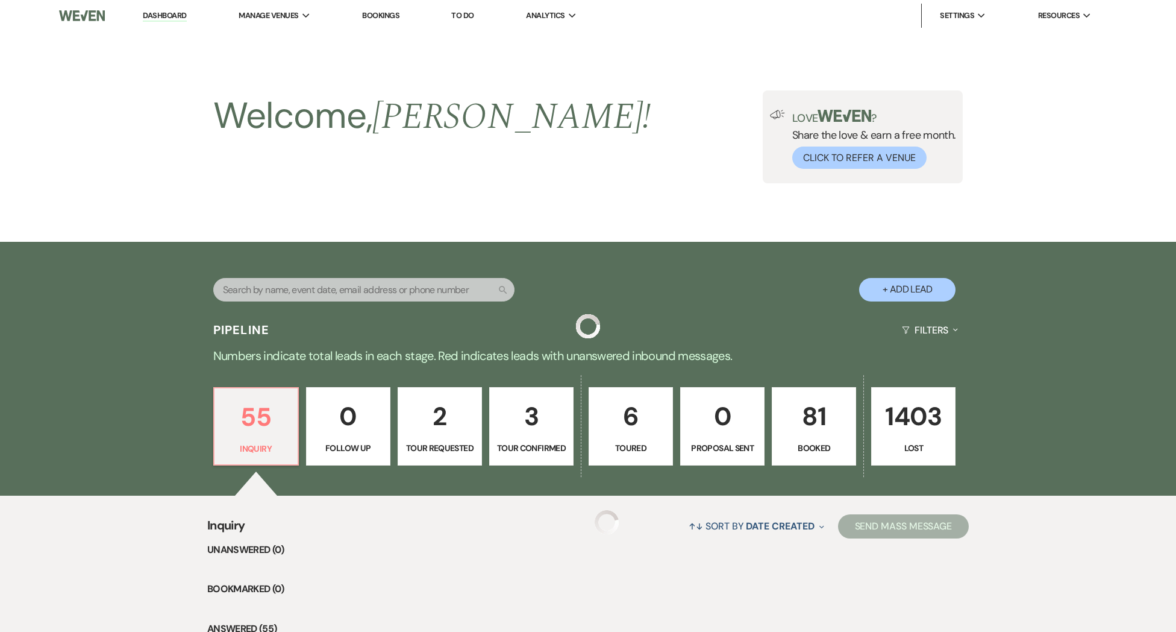
scroll to position [223, 0]
